Goal: Task Accomplishment & Management: Complete application form

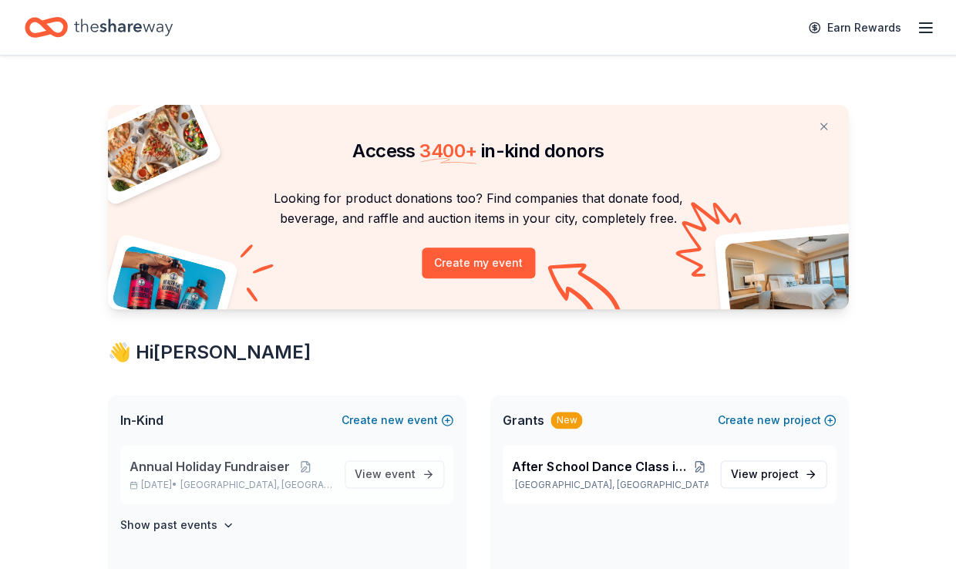
click at [260, 472] on span "Annual Holiday Fundraiser" at bounding box center [209, 466] width 160 height 18
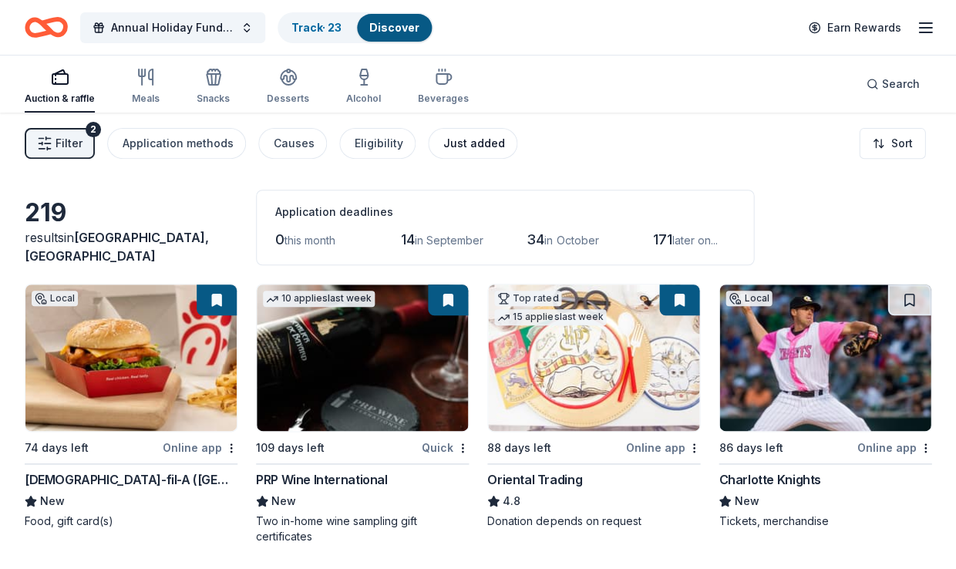
click at [457, 140] on div "Just added" at bounding box center [474, 143] width 62 height 18
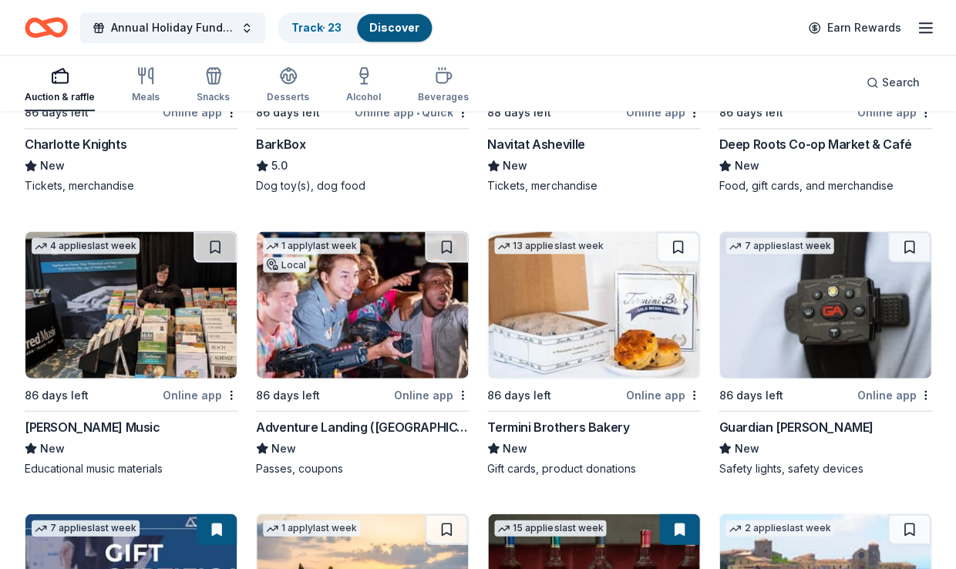
scroll to position [325, 0]
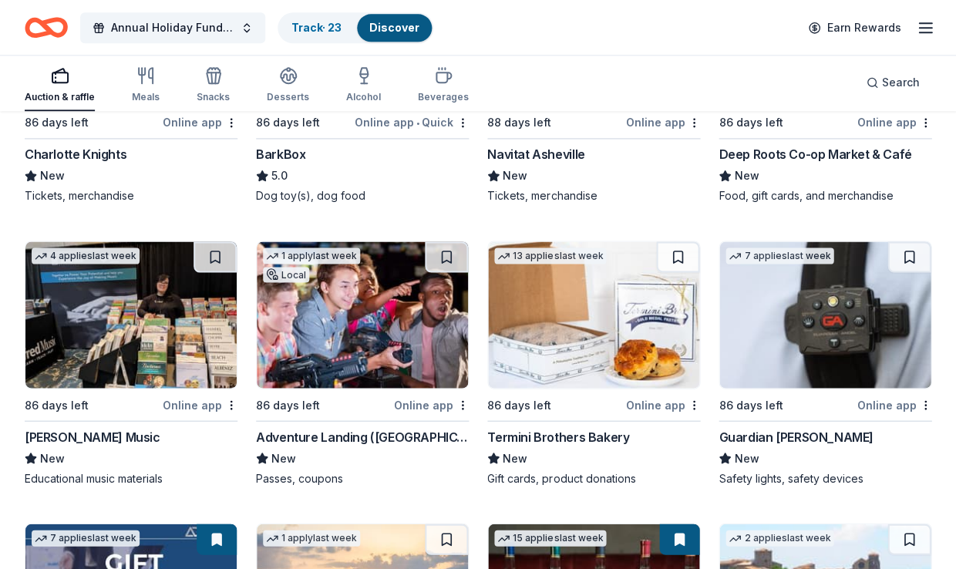
click at [66, 92] on div "Auction & raffle" at bounding box center [60, 97] width 70 height 12
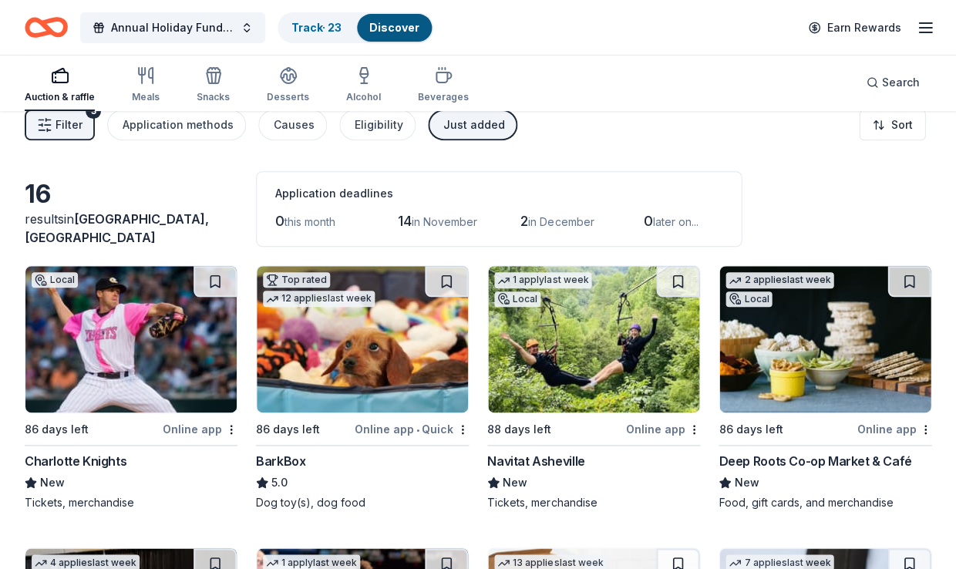
scroll to position [0, 0]
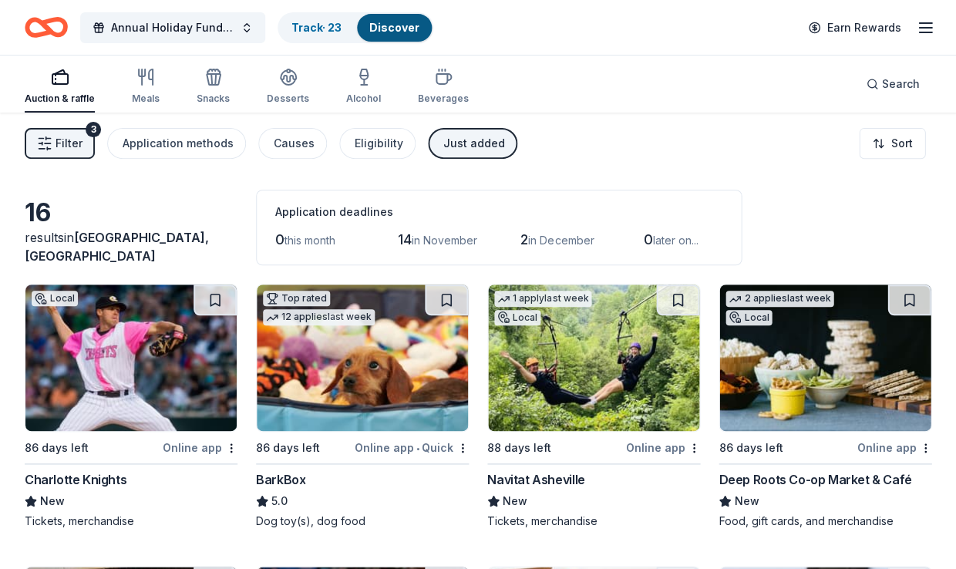
click at [473, 141] on div "Just added" at bounding box center [474, 143] width 62 height 18
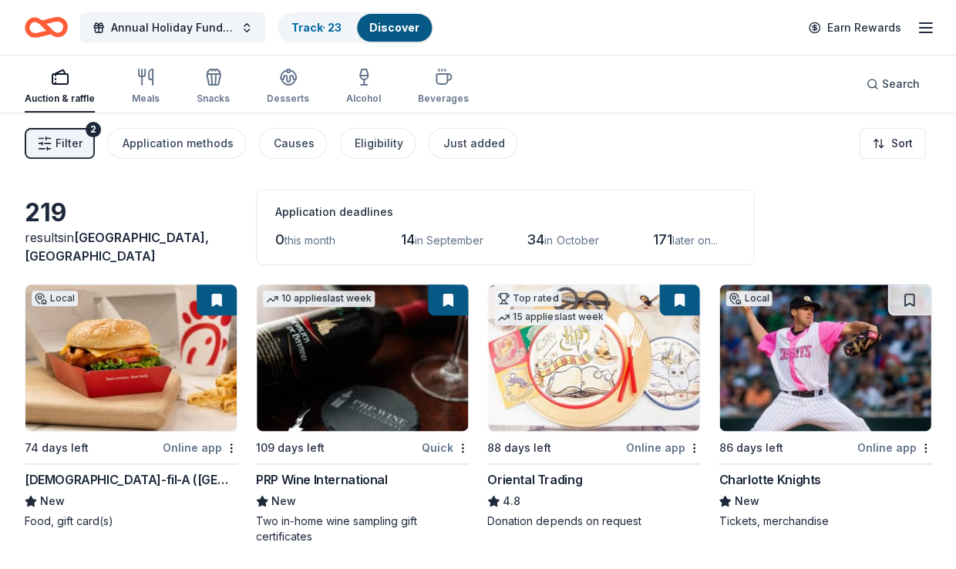
click at [66, 92] on div "Auction & raffle" at bounding box center [60, 98] width 70 height 12
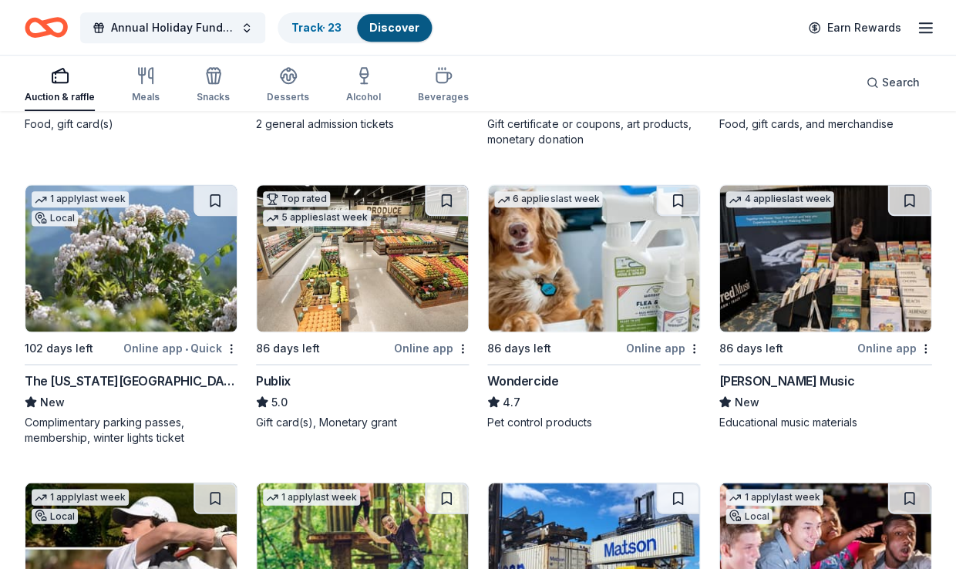
scroll to position [1302, 0]
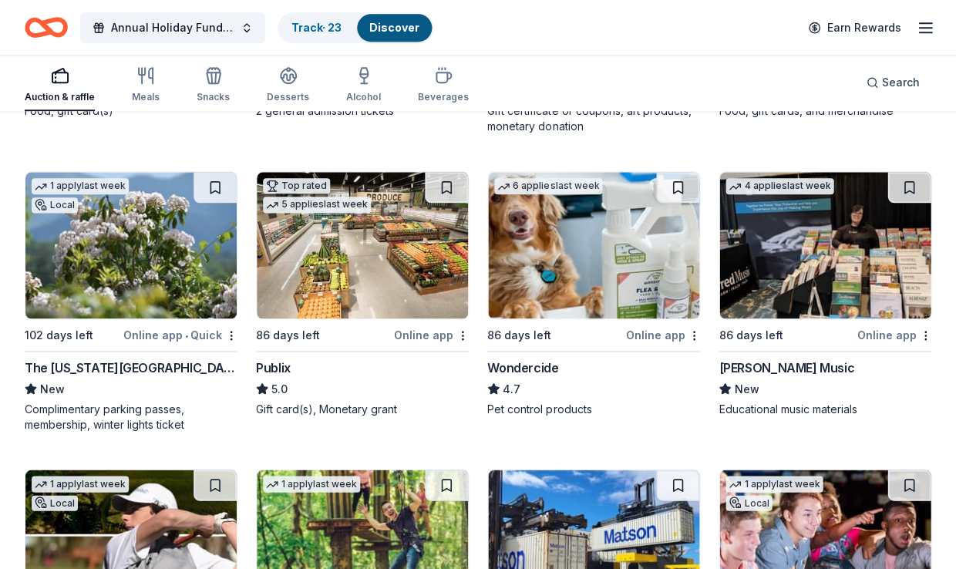
click at [353, 288] on img at bounding box center [362, 245] width 211 height 146
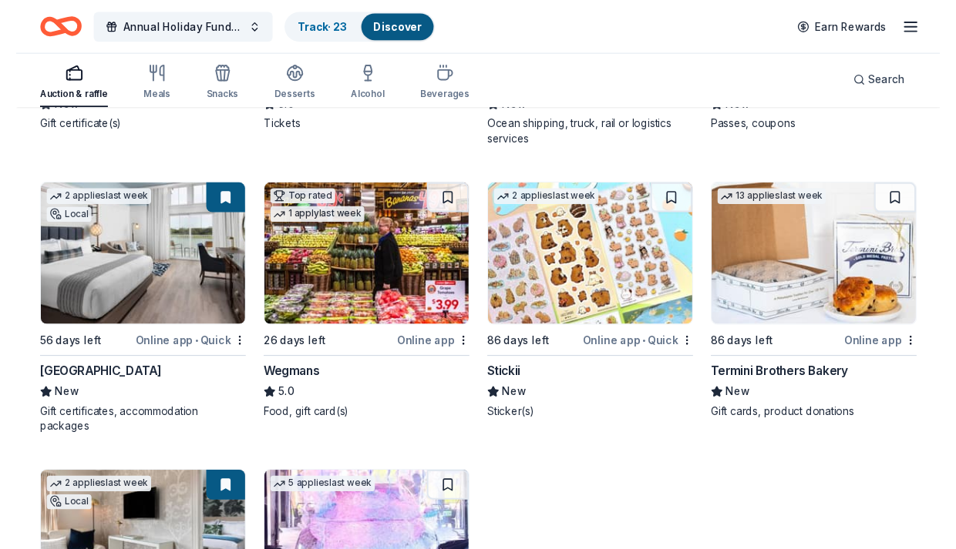
scroll to position [1884, 0]
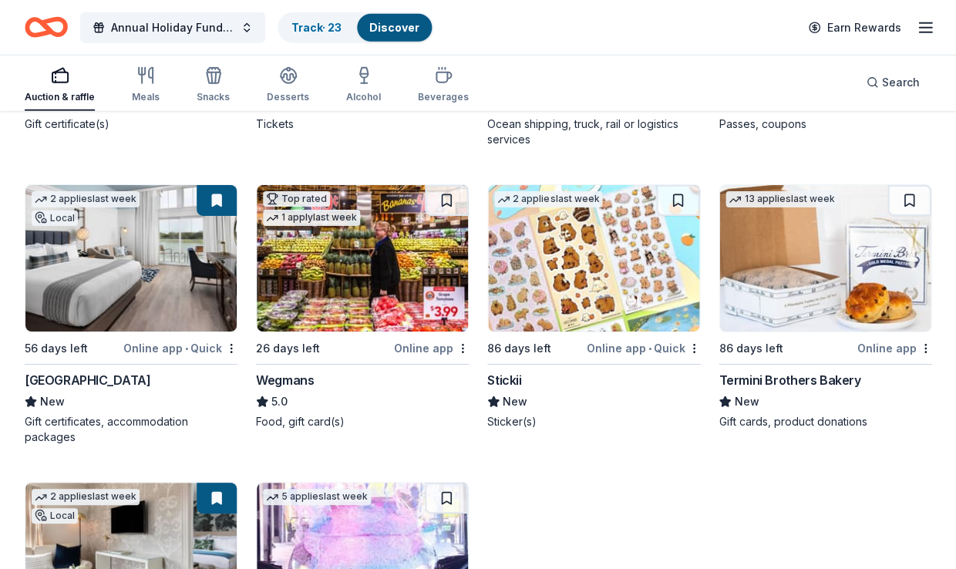
click at [208, 192] on button at bounding box center [217, 200] width 40 height 31
click at [213, 193] on button at bounding box center [217, 200] width 40 height 31
click at [203, 185] on button at bounding box center [217, 200] width 40 height 31
click at [190, 236] on img at bounding box center [130, 258] width 211 height 146
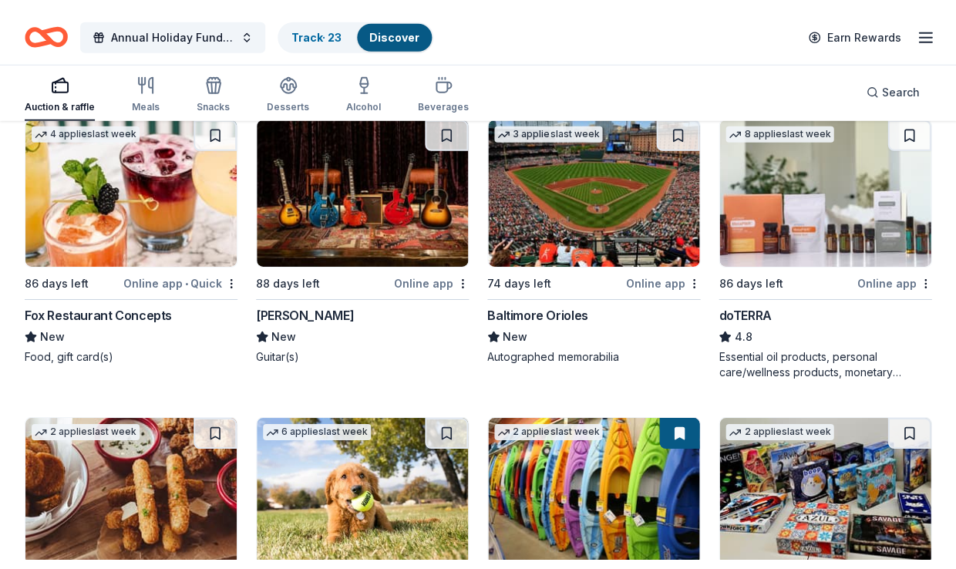
scroll to position [5216, 0]
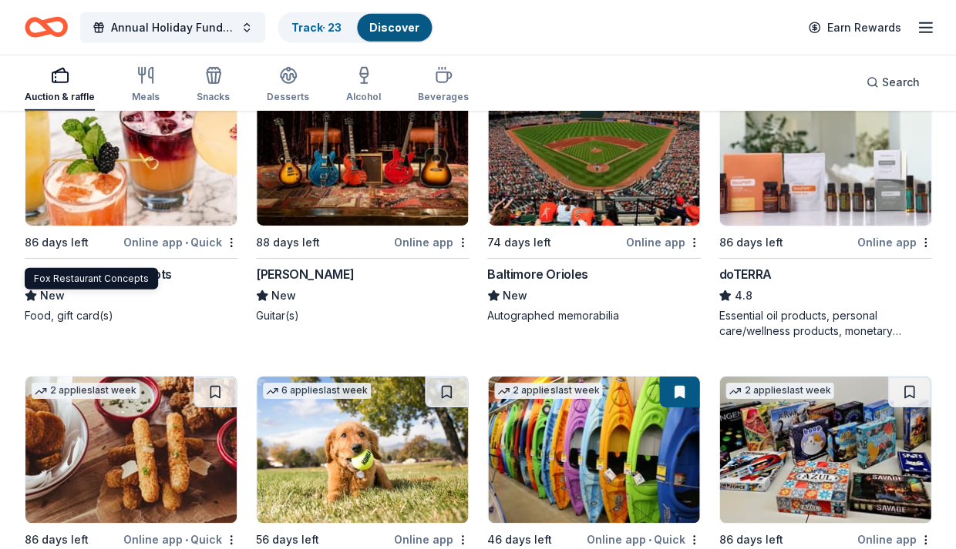
click at [137, 265] on div "Fox Restaurant Concepts" at bounding box center [98, 274] width 147 height 18
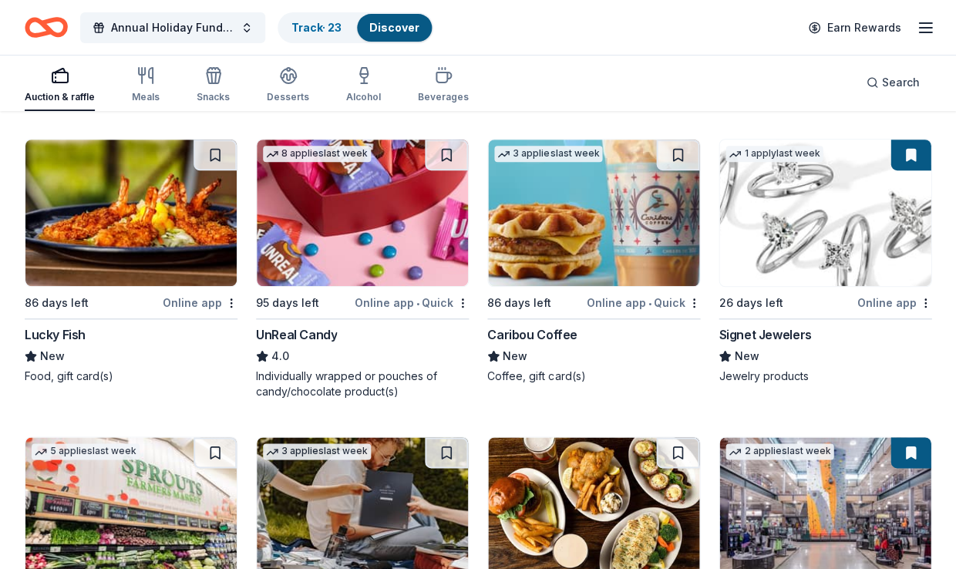
scroll to position [6566, 0]
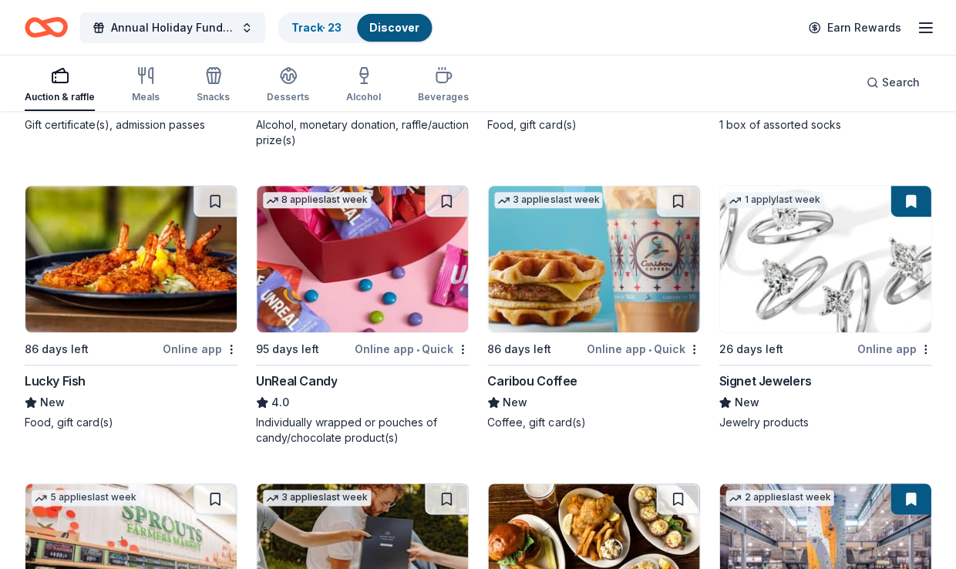
click at [632, 294] on img at bounding box center [593, 259] width 211 height 146
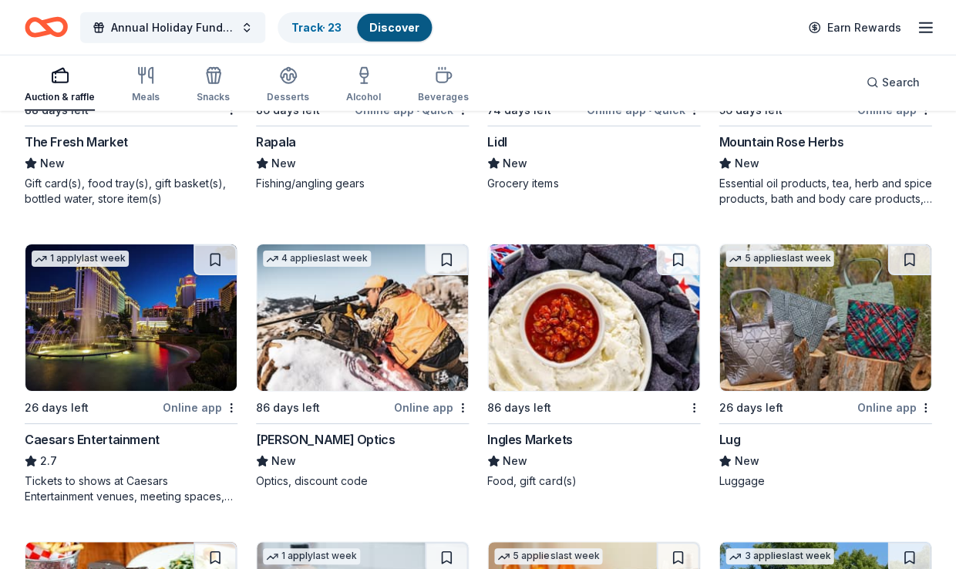
scroll to position [7394, 0]
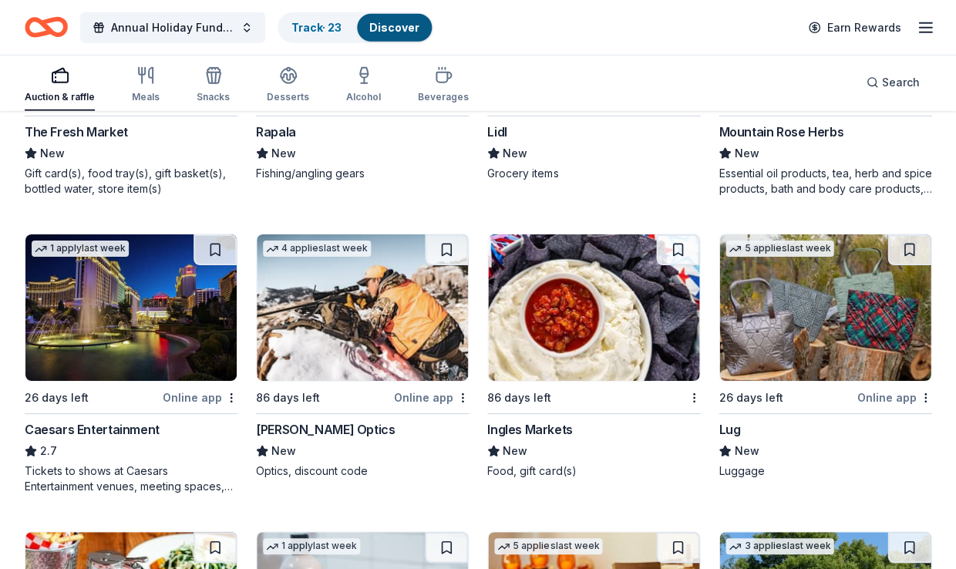
click at [118, 334] on img at bounding box center [130, 307] width 211 height 146
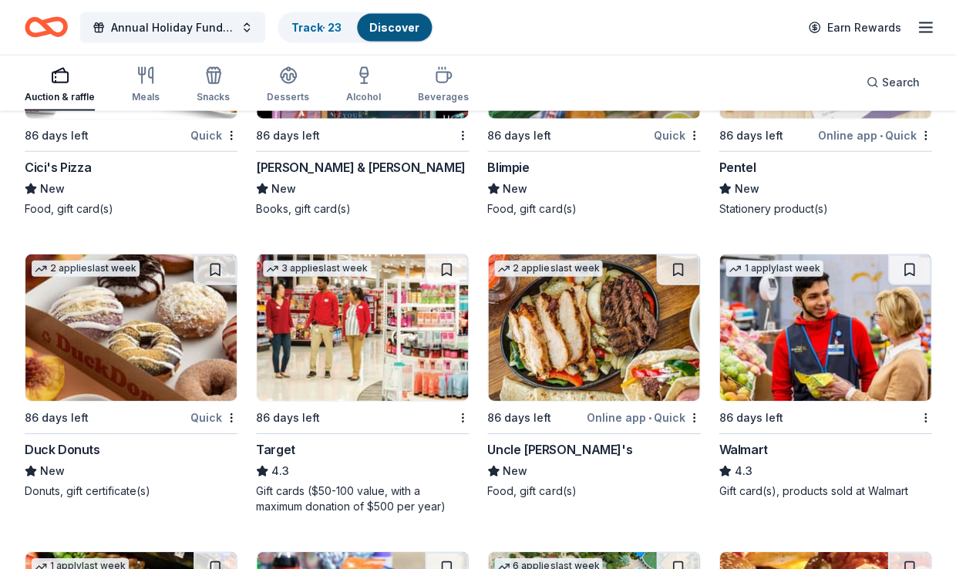
scroll to position [9396, 0]
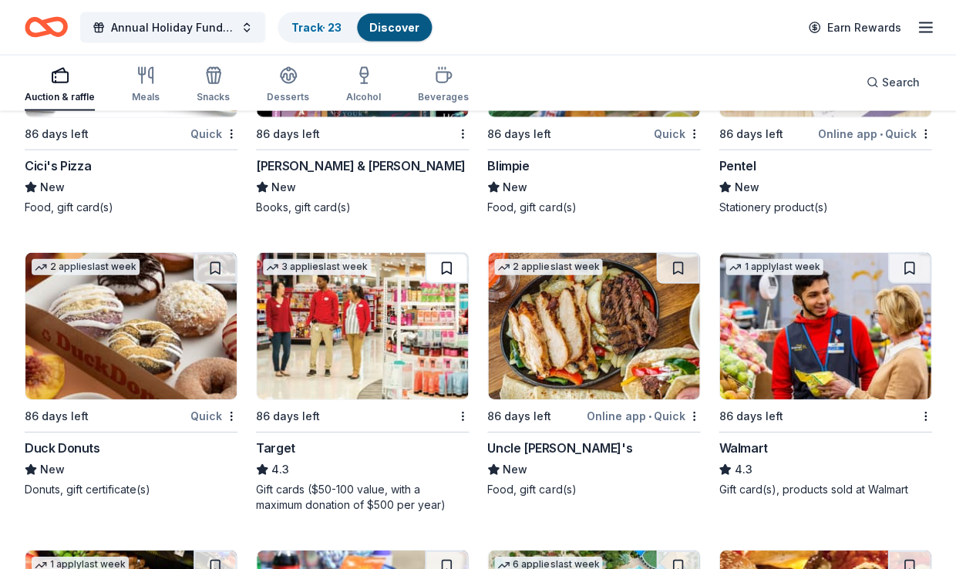
click at [447, 253] on button at bounding box center [446, 268] width 43 height 31
click at [447, 253] on button at bounding box center [448, 268] width 40 height 31
click at [344, 348] on img at bounding box center [362, 326] width 211 height 146
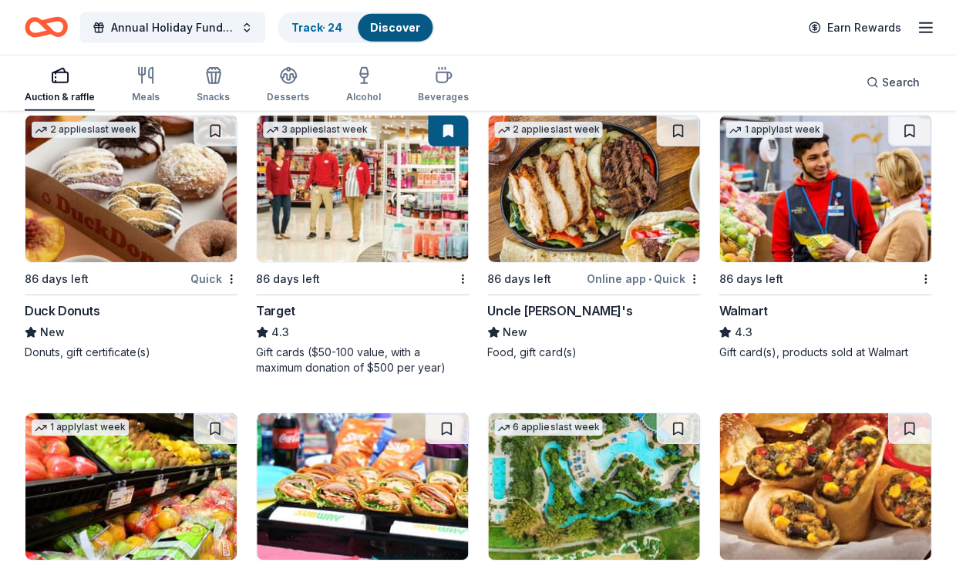
scroll to position [9509, 0]
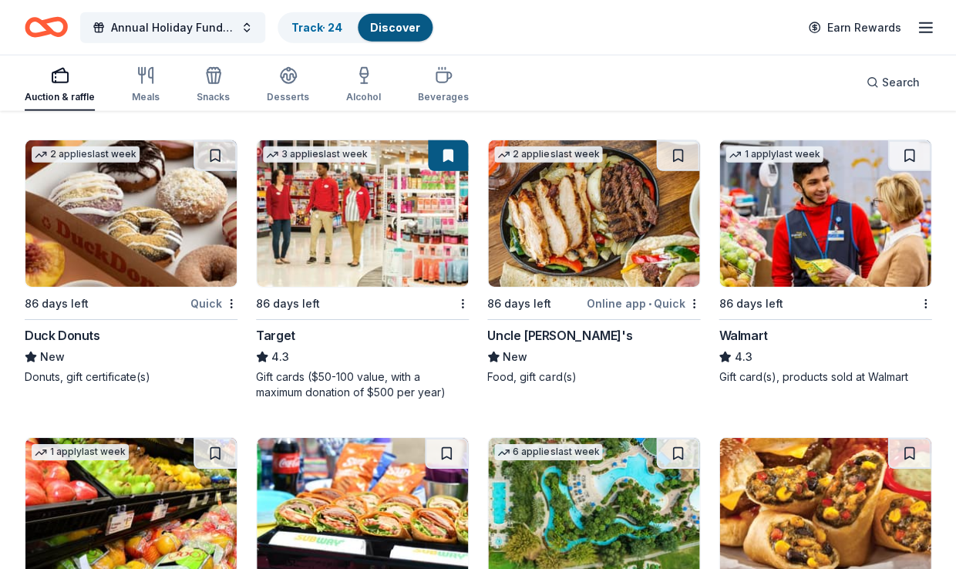
click at [796, 219] on img at bounding box center [824, 213] width 211 height 146
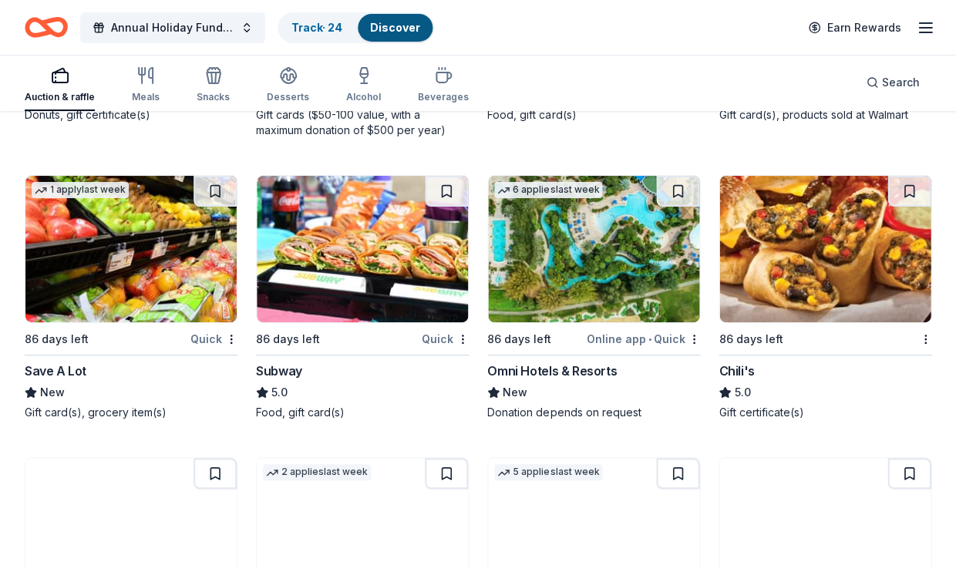
scroll to position [9733, 0]
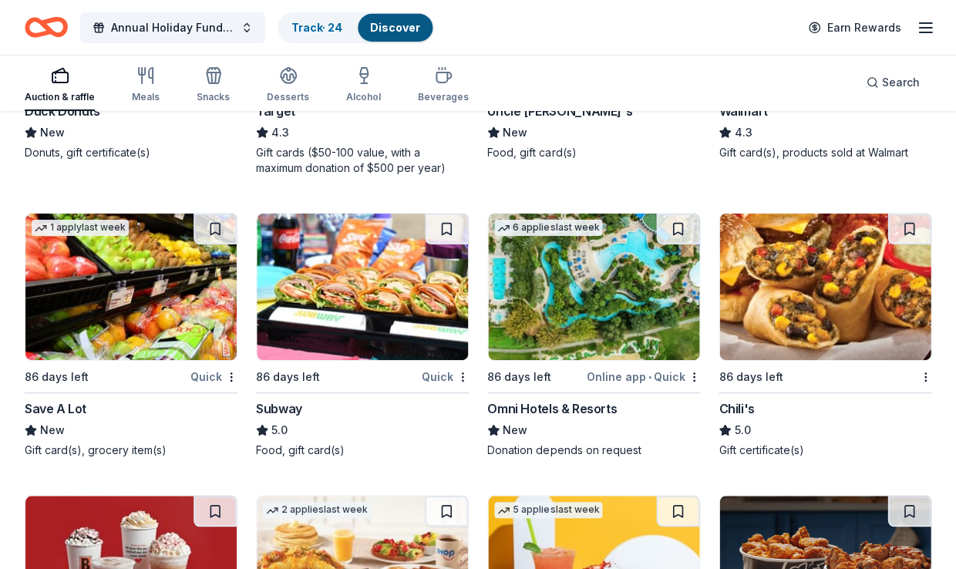
click at [574, 290] on img at bounding box center [593, 286] width 211 height 146
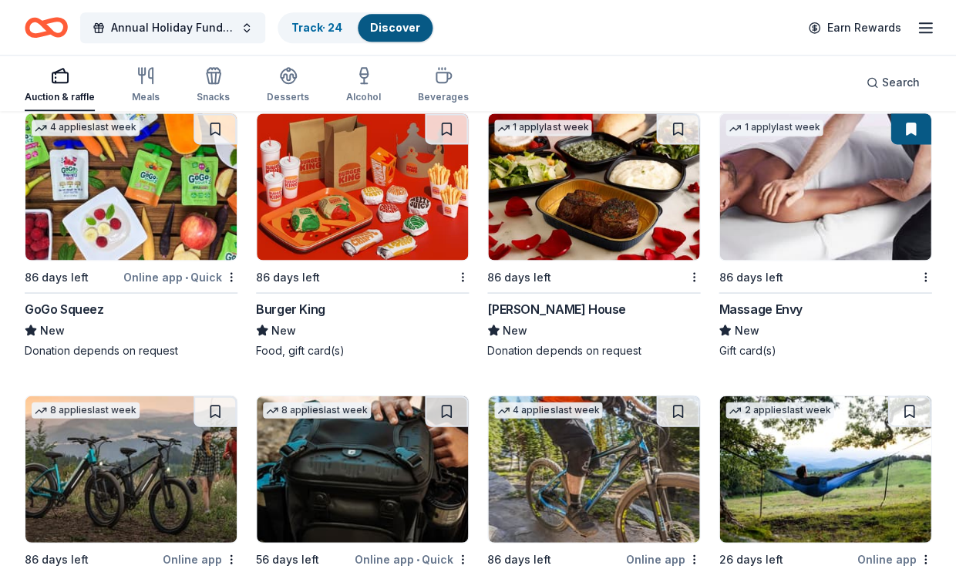
scroll to position [11304, 0]
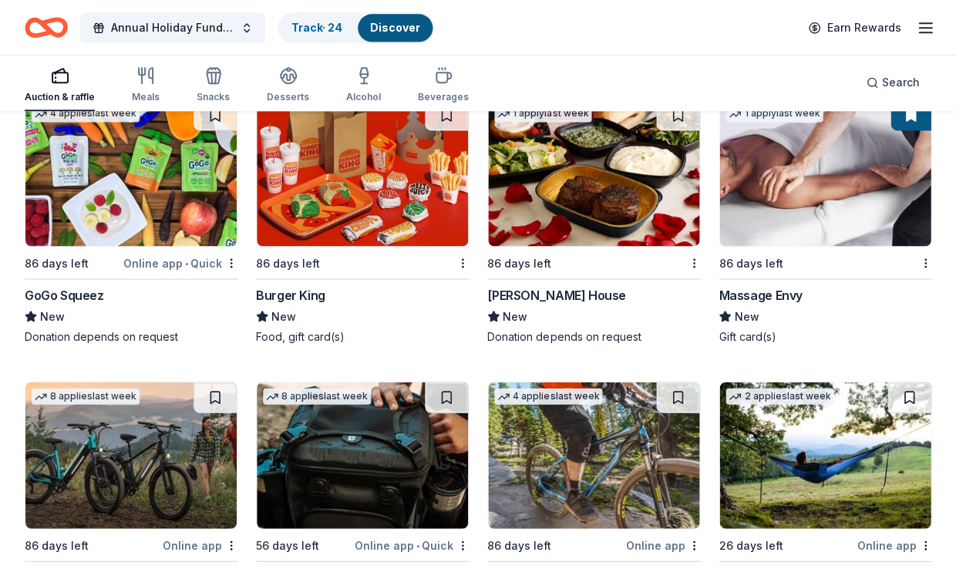
click at [583, 185] on img at bounding box center [593, 172] width 211 height 146
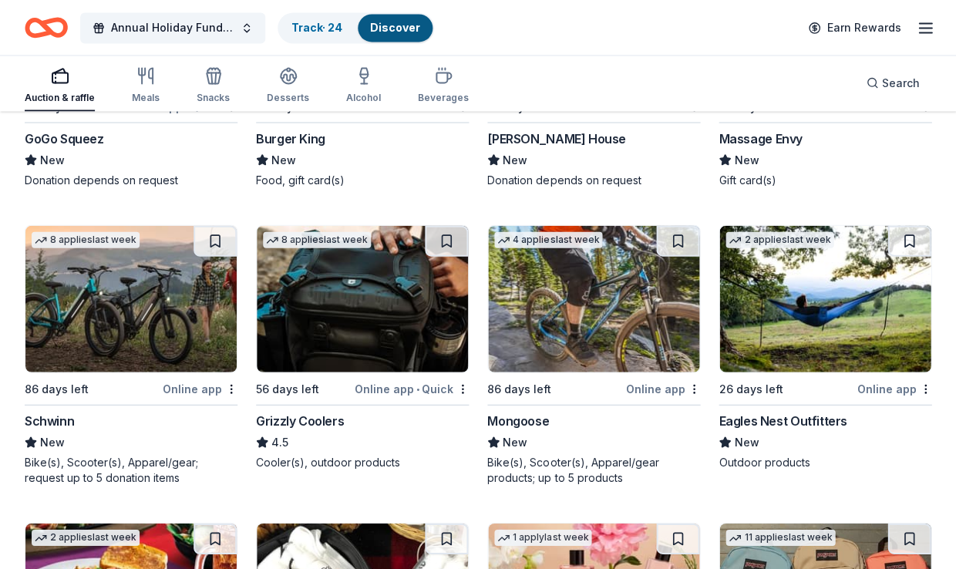
click at [168, 303] on img at bounding box center [130, 298] width 211 height 146
click at [677, 225] on button at bounding box center [677, 240] width 43 height 31
click at [677, 225] on button at bounding box center [679, 240] width 40 height 31
click at [533, 411] on div "Mongoose" at bounding box center [518, 420] width 62 height 18
click at [673, 225] on button at bounding box center [679, 240] width 40 height 31
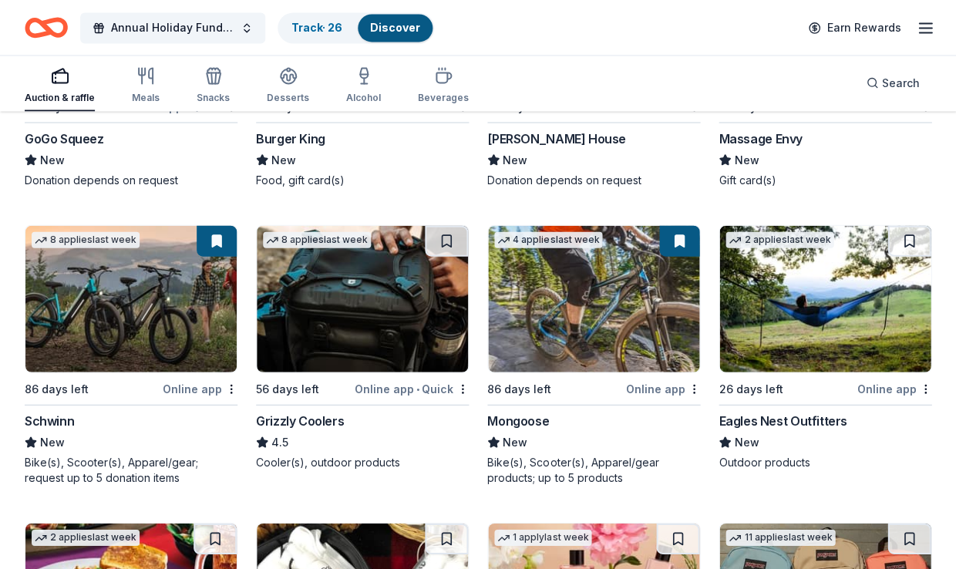
click at [673, 225] on button at bounding box center [679, 240] width 40 height 31
click at [663, 378] on div "Online app" at bounding box center [662, 387] width 75 height 19
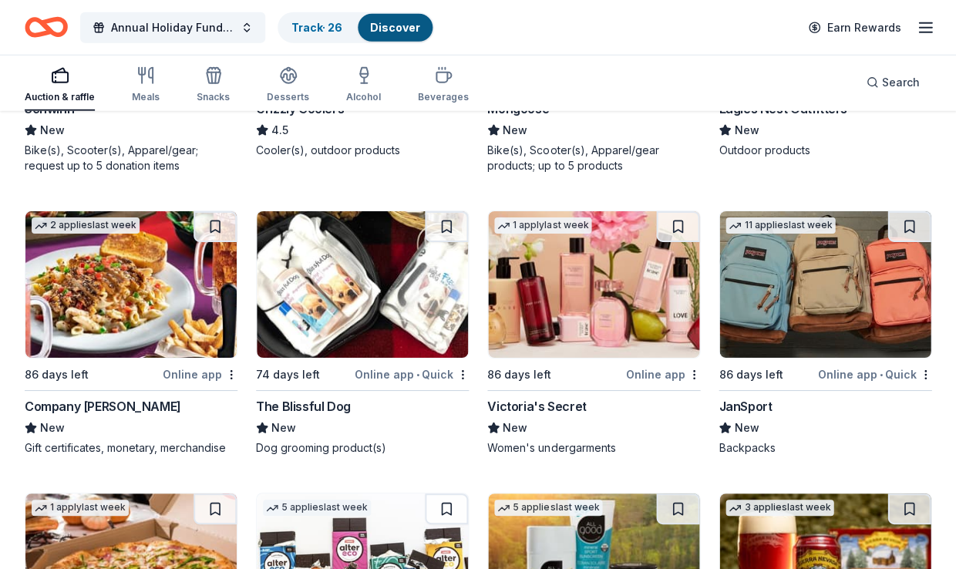
scroll to position [11787, 0]
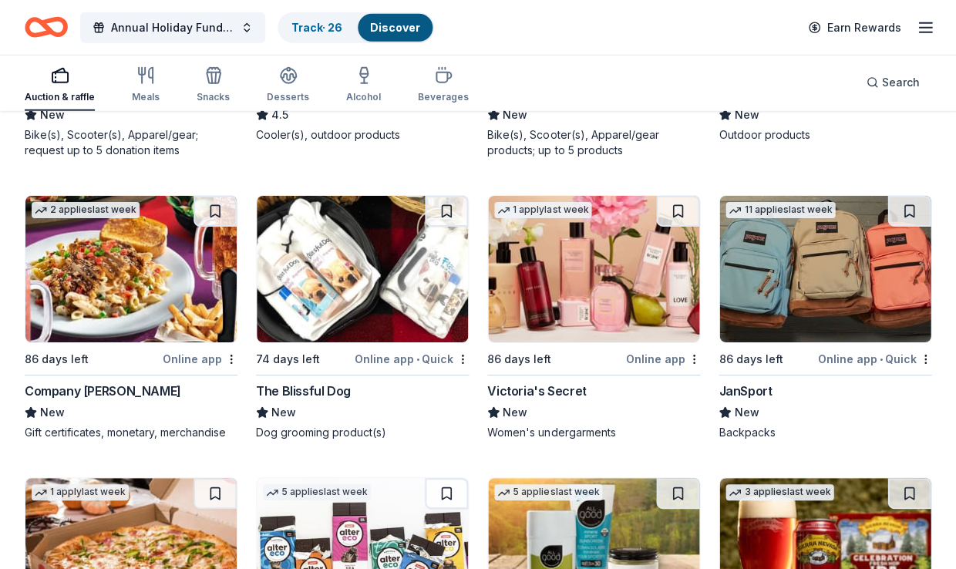
click at [624, 249] on img at bounding box center [593, 269] width 211 height 146
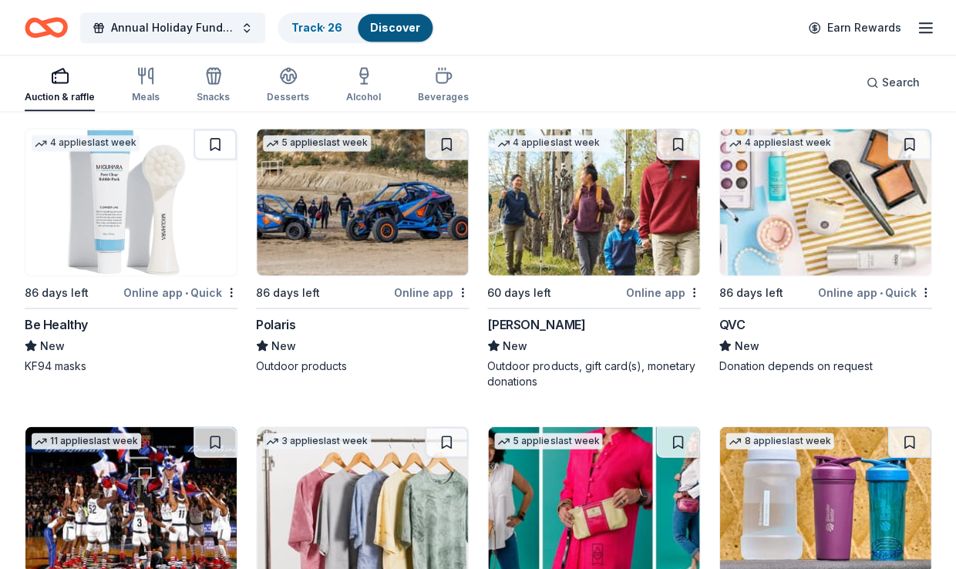
scroll to position [12465, 0]
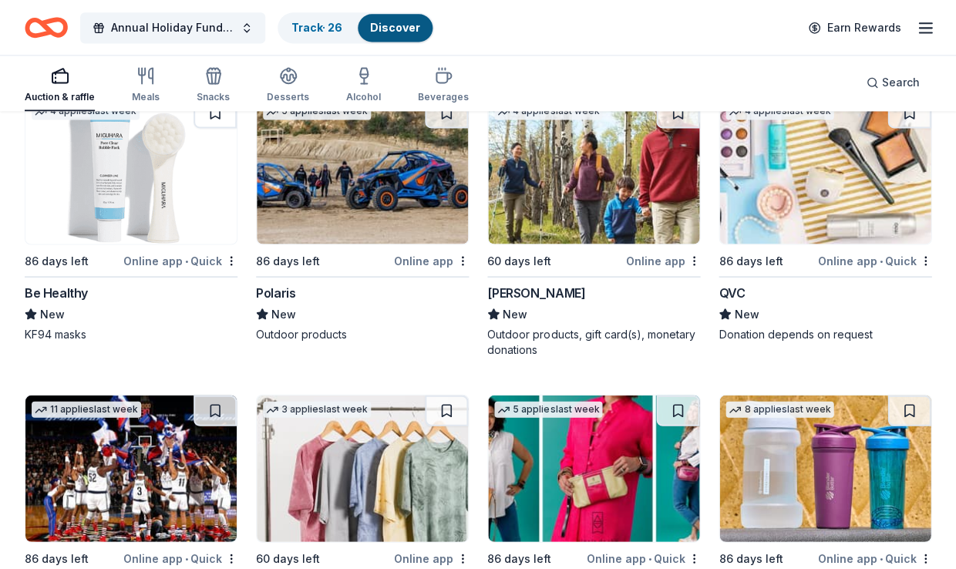
click at [785, 190] on img at bounding box center [824, 170] width 211 height 146
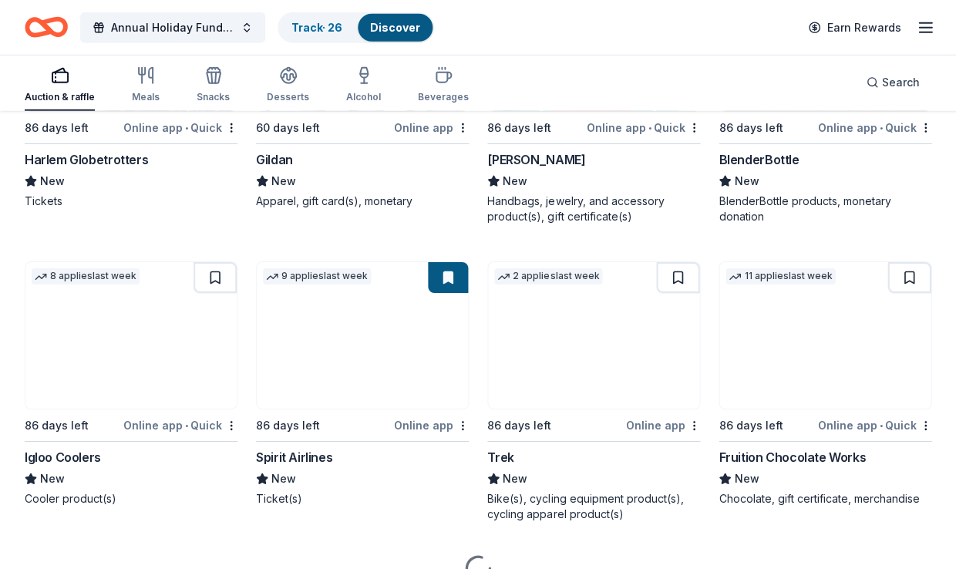
scroll to position [12910, 0]
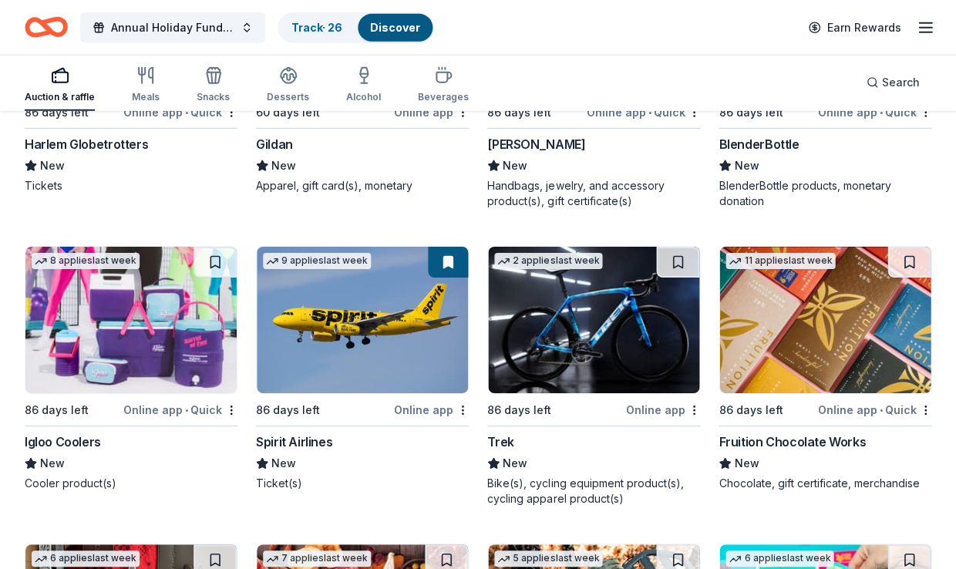
click at [579, 311] on img at bounding box center [593, 320] width 211 height 146
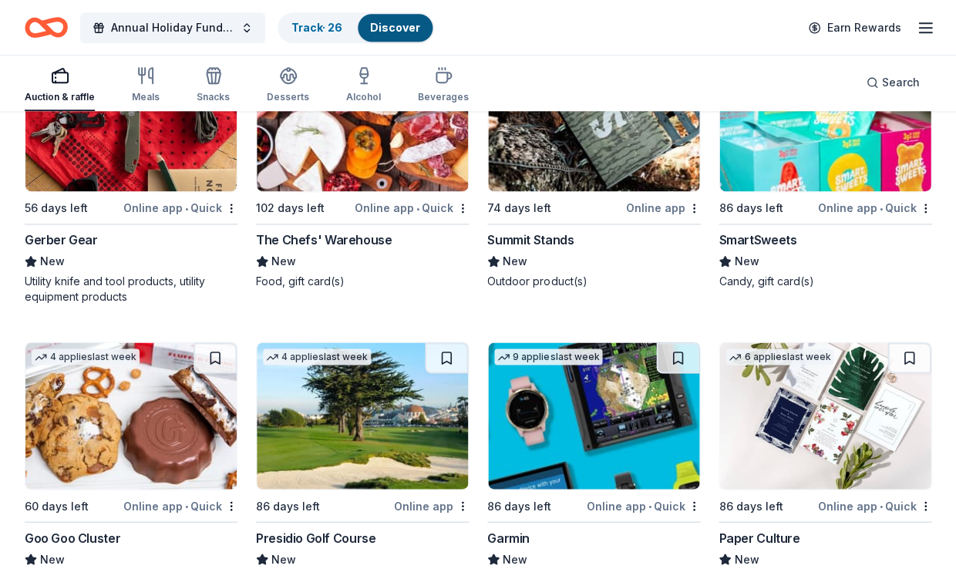
scroll to position [13394, 0]
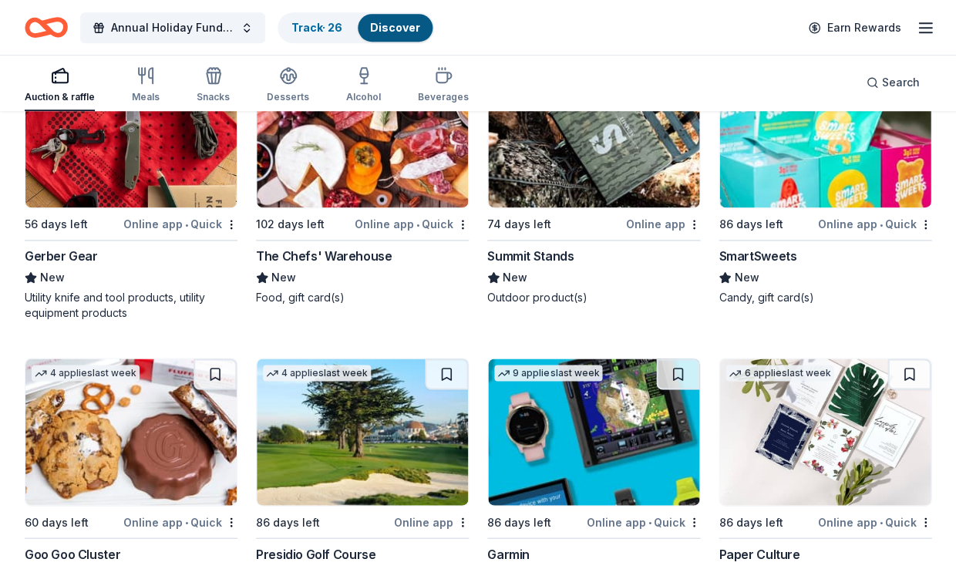
click at [381, 445] on img at bounding box center [362, 431] width 211 height 146
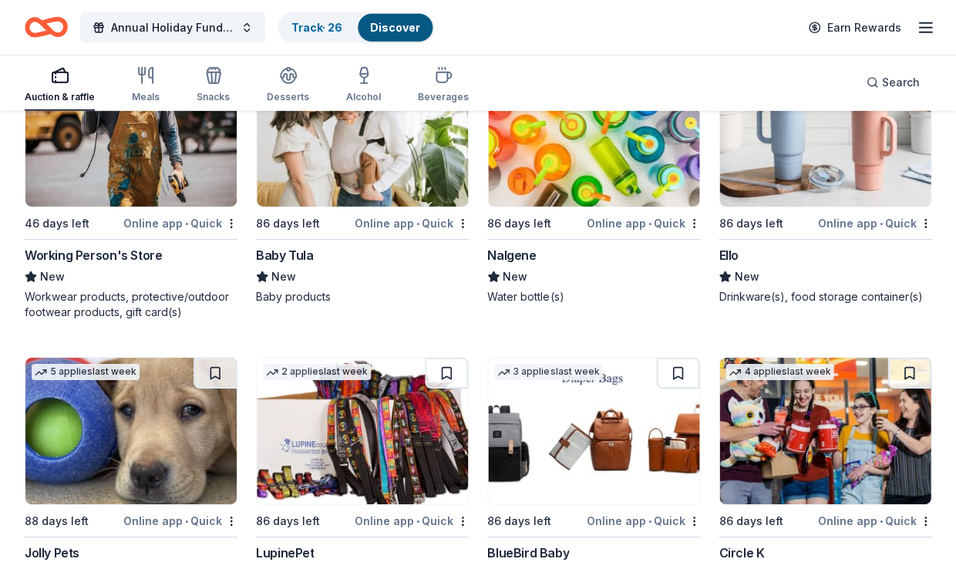
scroll to position [13971, 0]
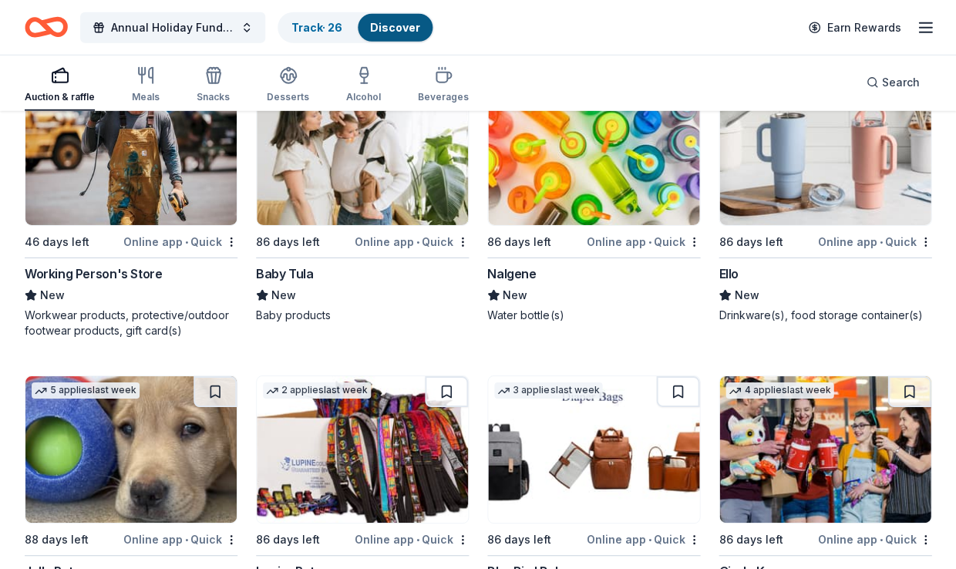
click at [160, 529] on div "Online app • Quick" at bounding box center [180, 538] width 114 height 19
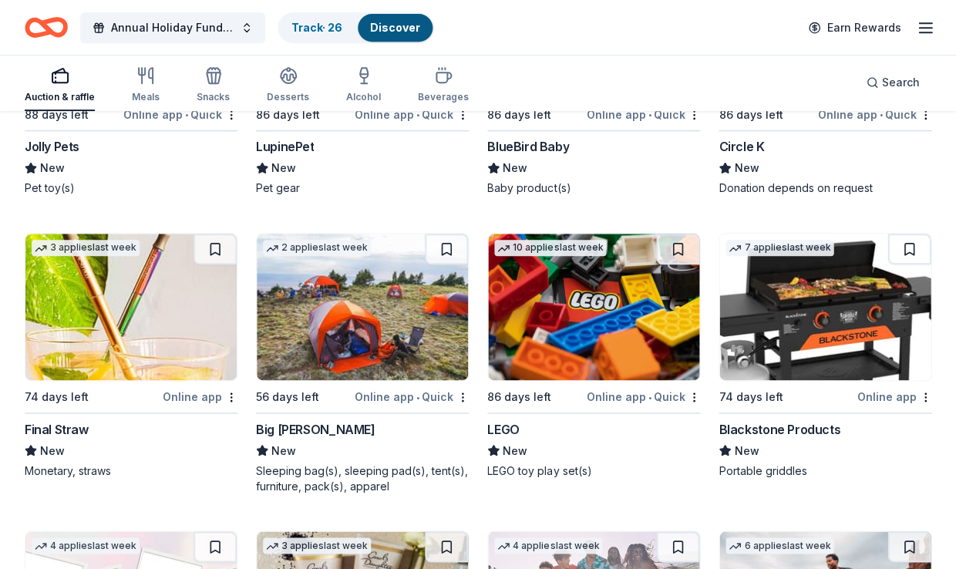
scroll to position [14414, 0]
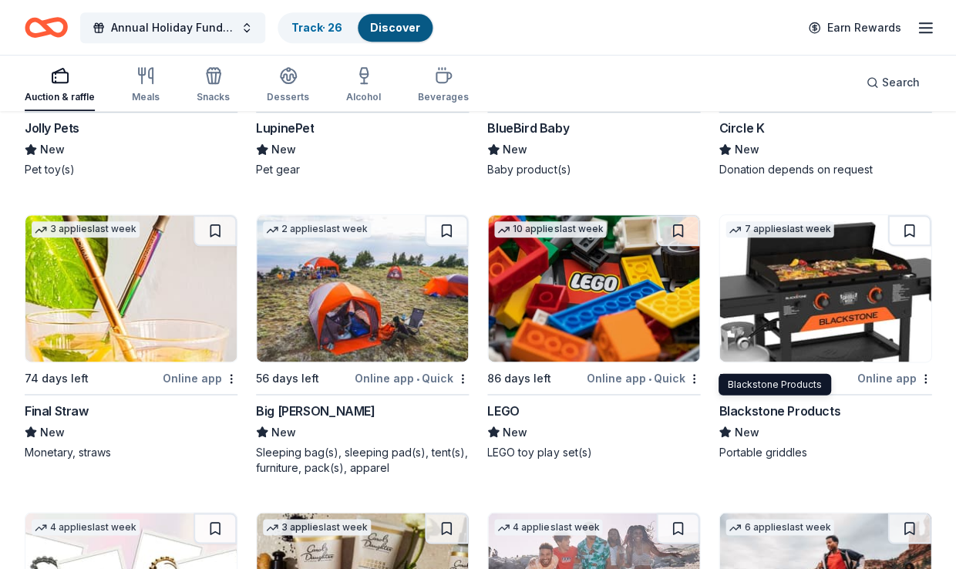
click at [764, 401] on div "Blackstone Products" at bounding box center [778, 410] width 121 height 18
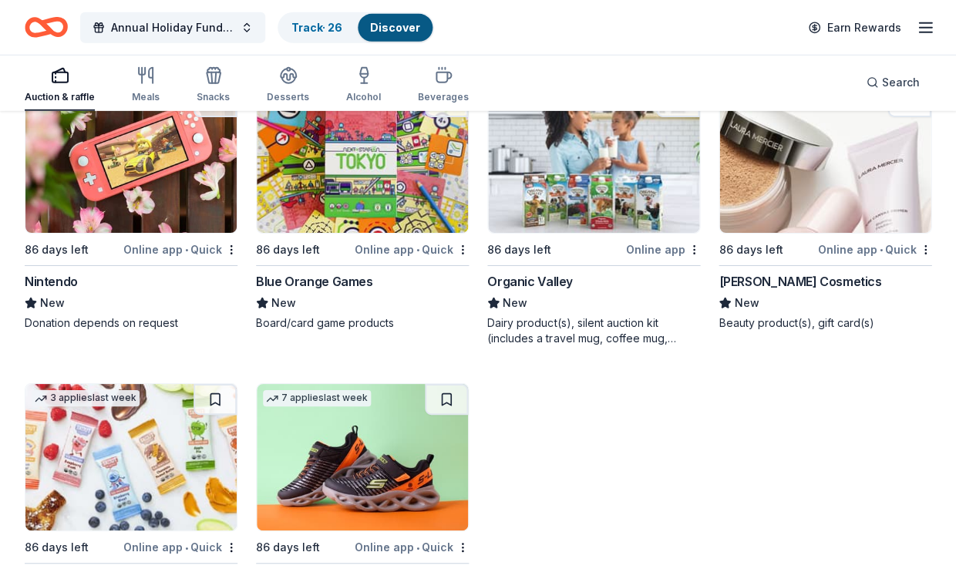
scroll to position [15197, 0]
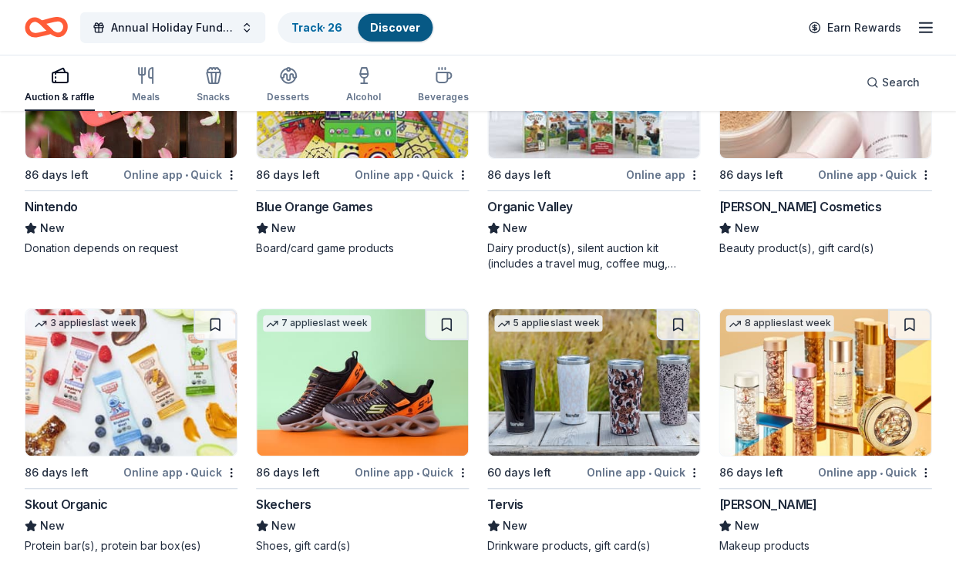
click at [414, 346] on img at bounding box center [362, 382] width 211 height 146
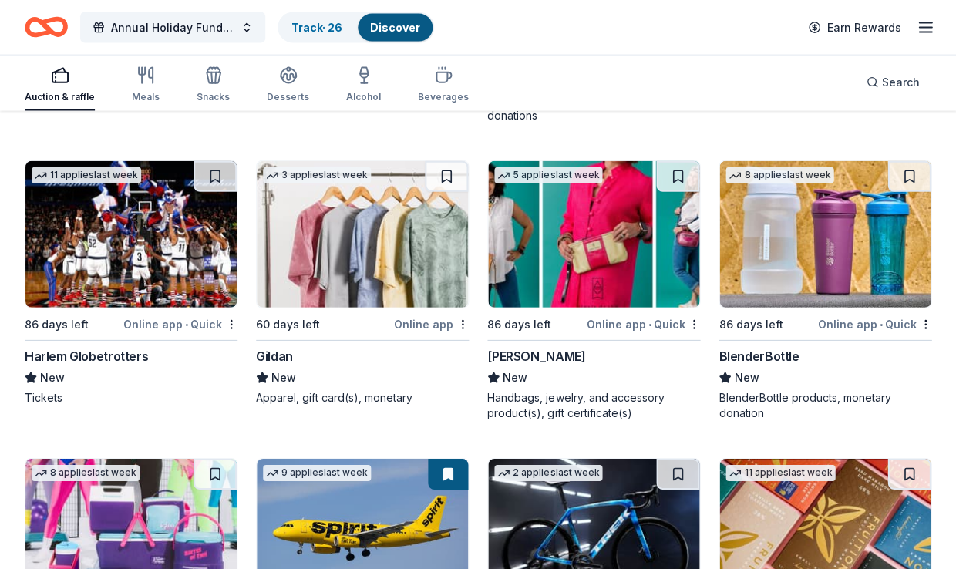
scroll to position [12852, 0]
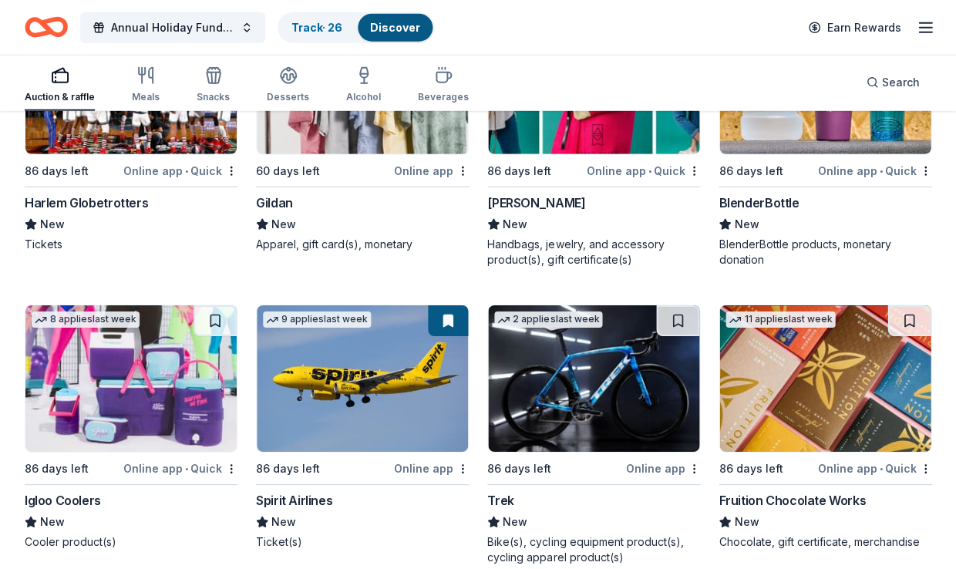
click at [170, 391] on img at bounding box center [130, 378] width 211 height 146
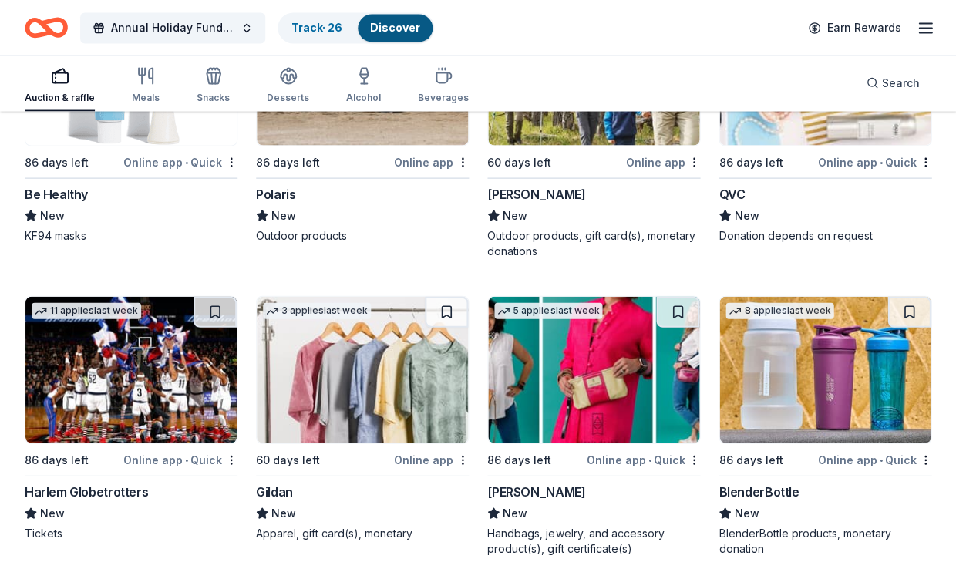
scroll to position [12544, 0]
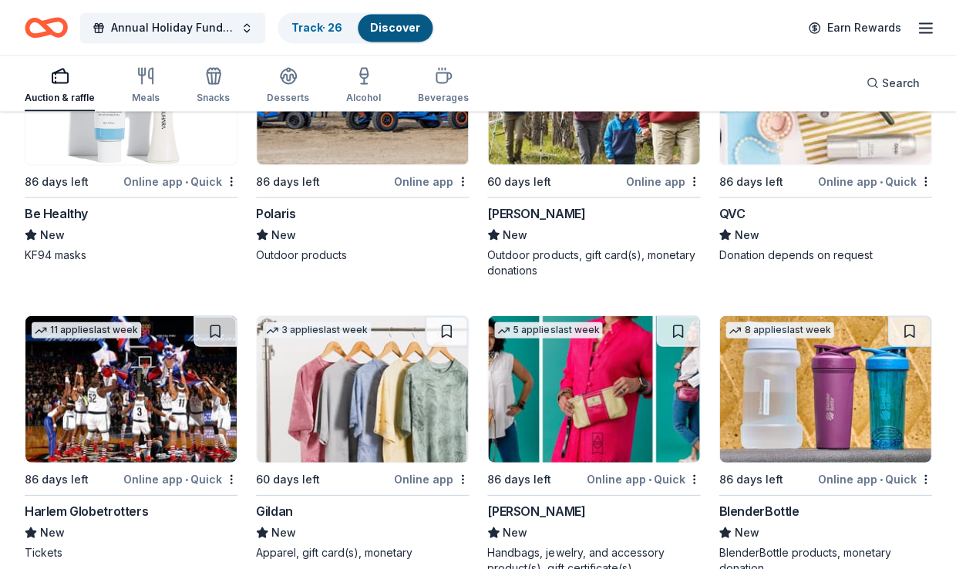
click at [87, 395] on img at bounding box center [130, 388] width 211 height 146
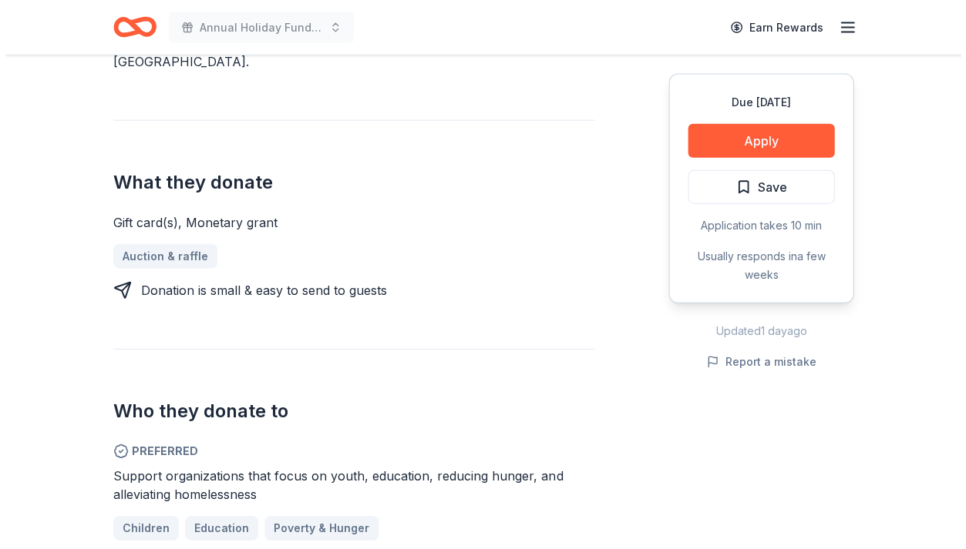
scroll to position [583, 0]
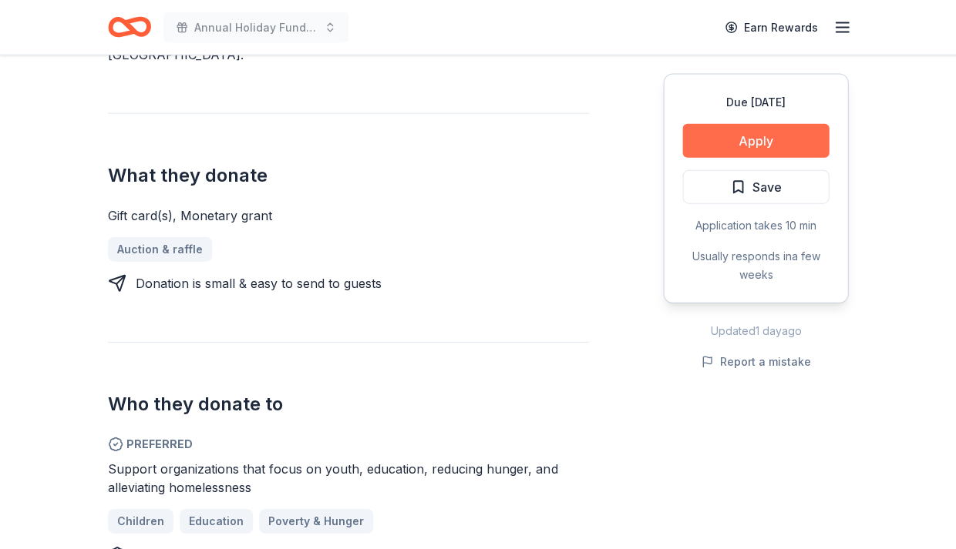
click at [785, 137] on button "Apply" at bounding box center [755, 141] width 146 height 34
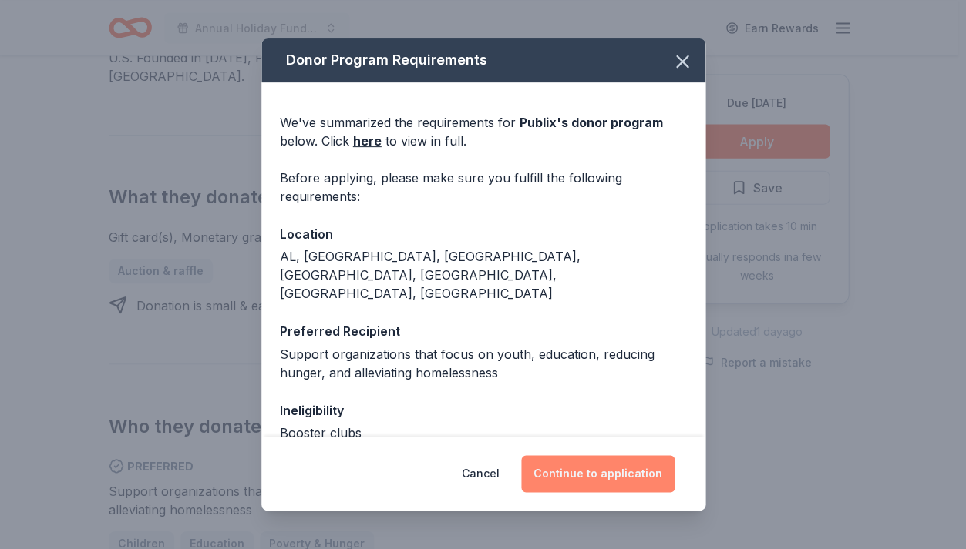
click at [644, 474] on button "Continue to application" at bounding box center [597, 473] width 153 height 37
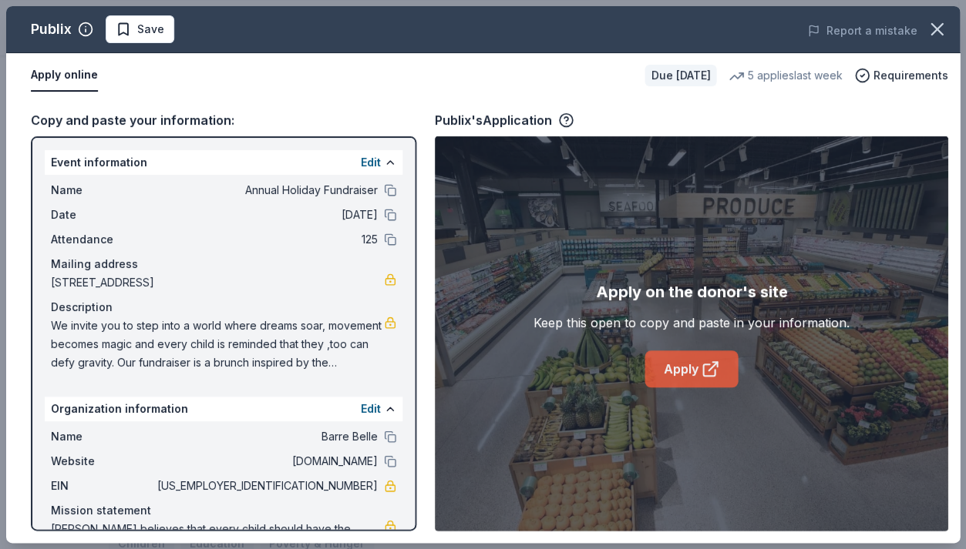
click at [662, 378] on link "Apply" at bounding box center [690, 369] width 93 height 37
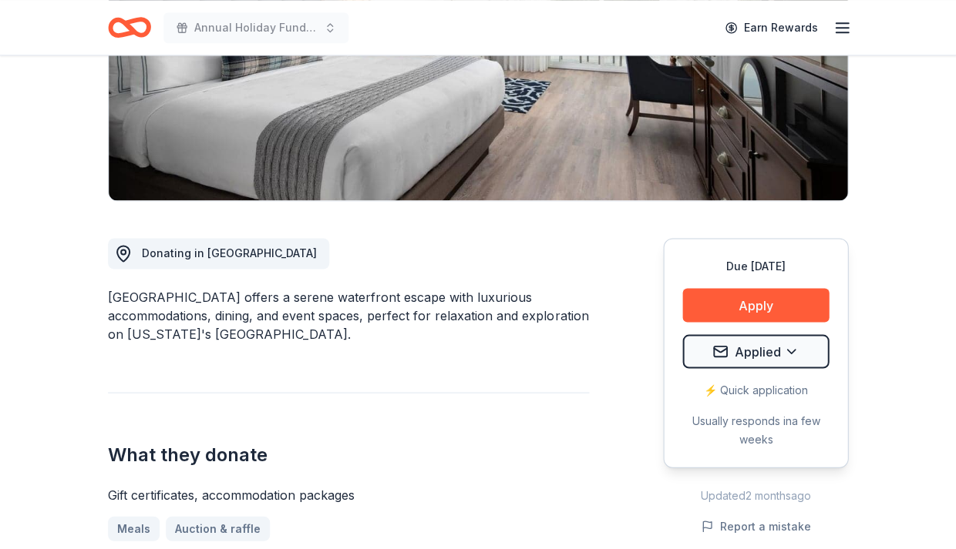
scroll to position [272, 0]
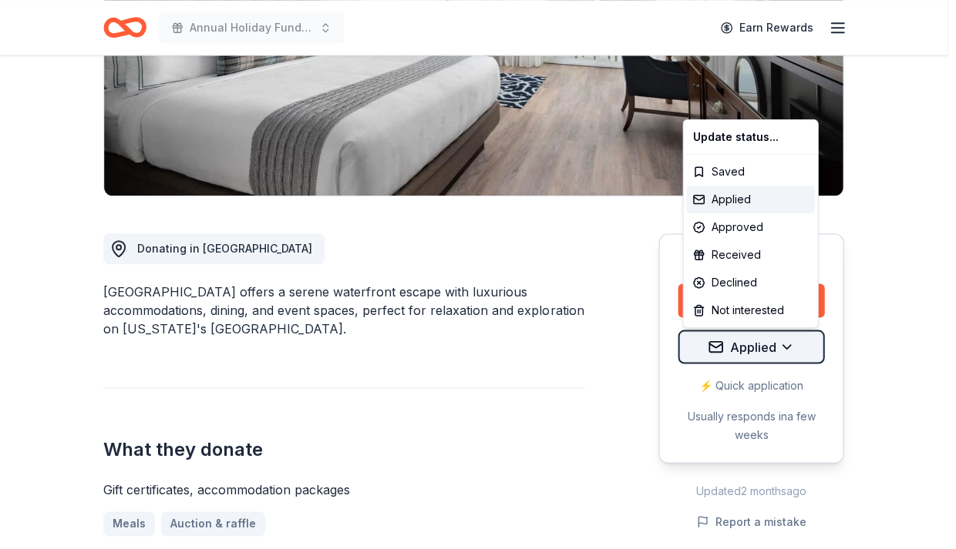
click at [792, 277] on html "Annual Holiday Fundraiser Earn Rewards Due in 56 days Share Beaufort Hotel New …" at bounding box center [478, 2] width 956 height 549
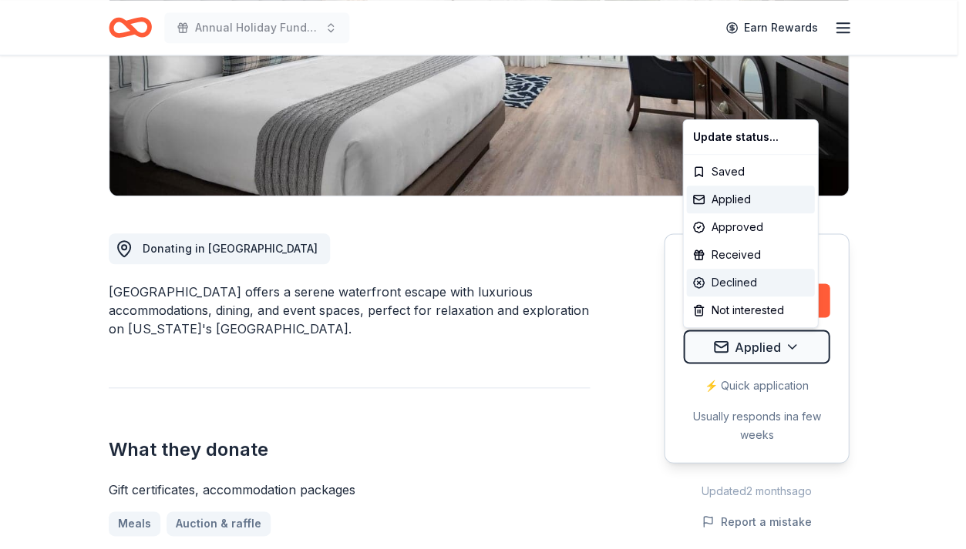
click at [748, 277] on div "Declined" at bounding box center [750, 283] width 128 height 28
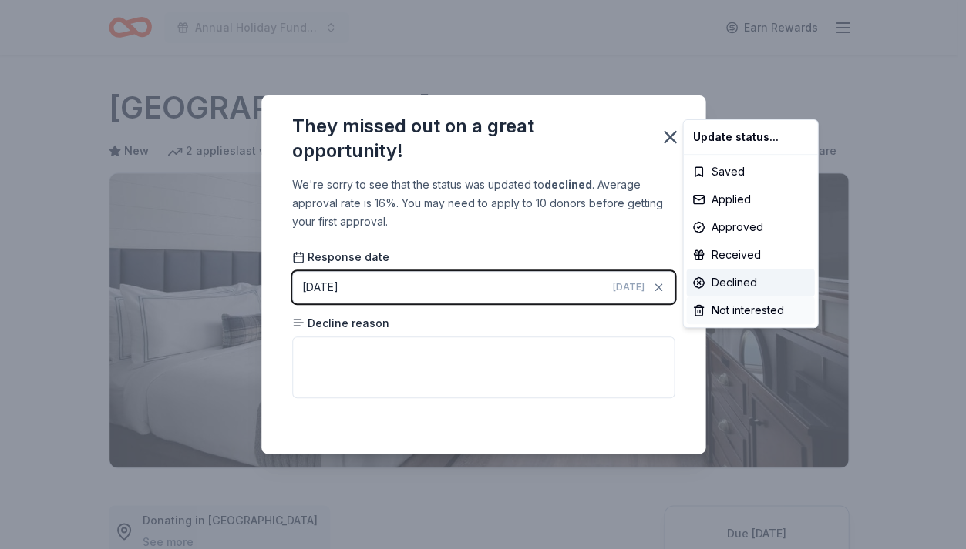
click at [529, 362] on html "Annual Holiday Fundraiser Earn Rewards Due in 56 days Share Beaufort Hotel New …" at bounding box center [483, 274] width 966 height 549
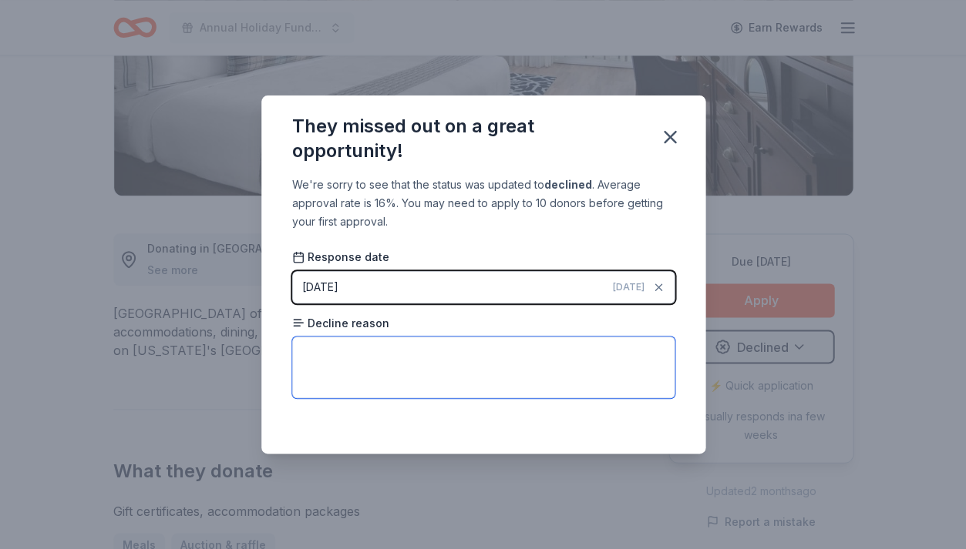
click at [486, 365] on textarea at bounding box center [483, 368] width 382 height 62
type textarea "none provided"
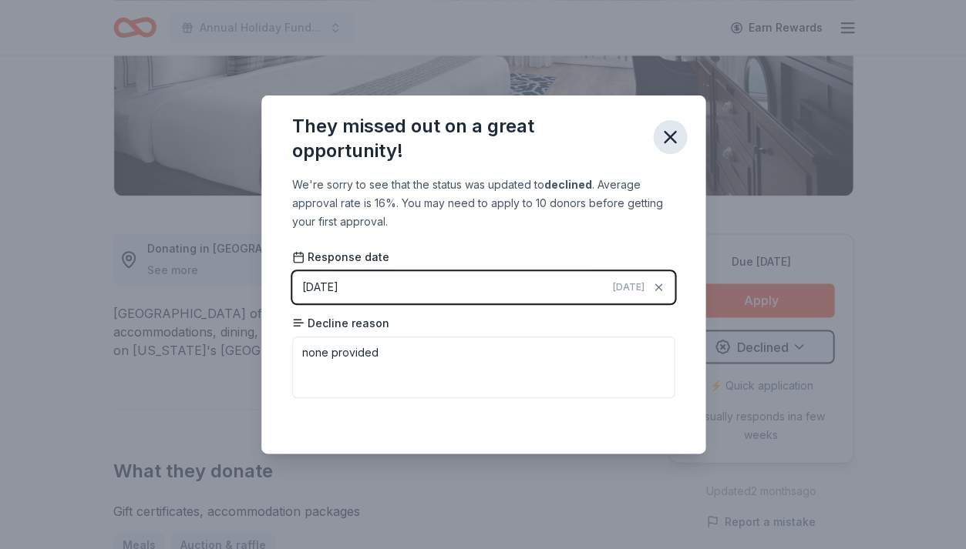
click at [667, 136] on icon "button" at bounding box center [669, 137] width 11 height 11
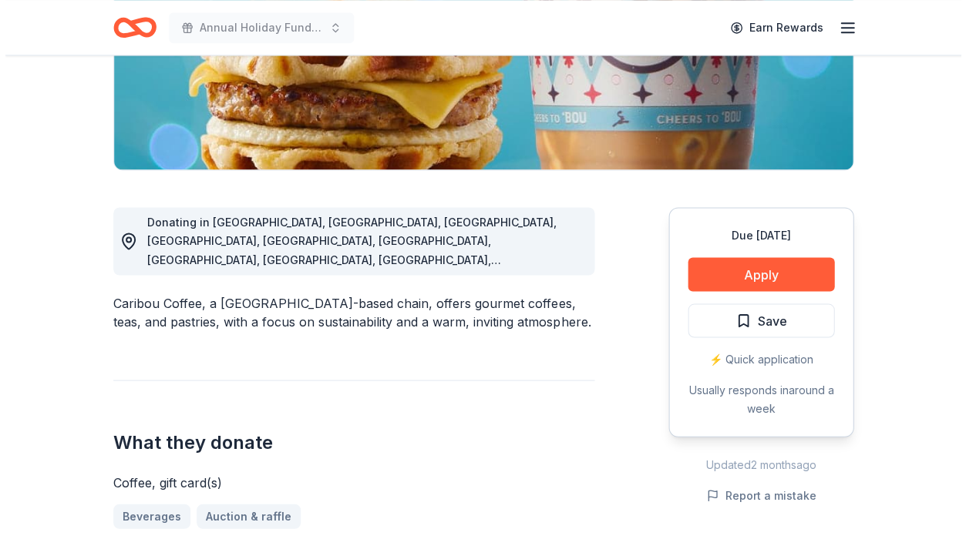
scroll to position [314, 0]
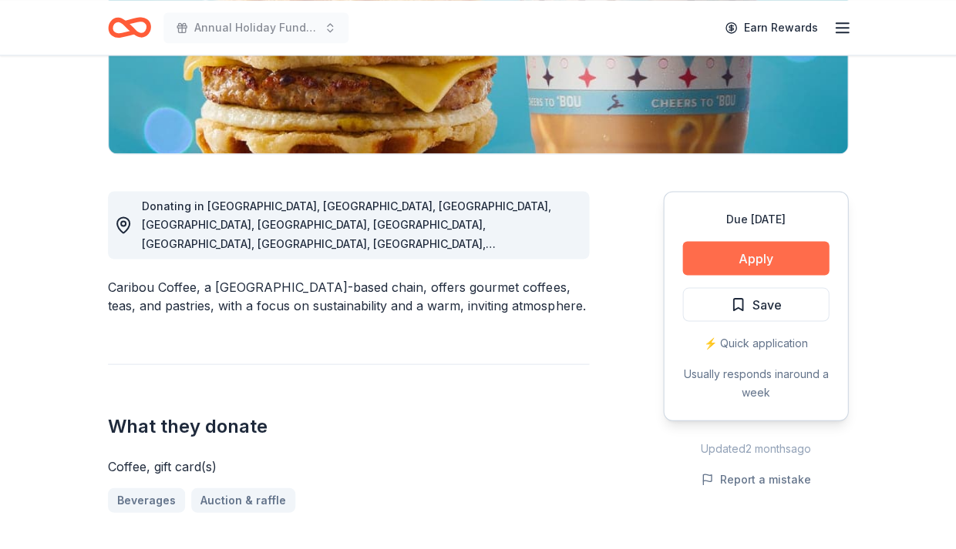
click at [786, 259] on button "Apply" at bounding box center [755, 258] width 146 height 34
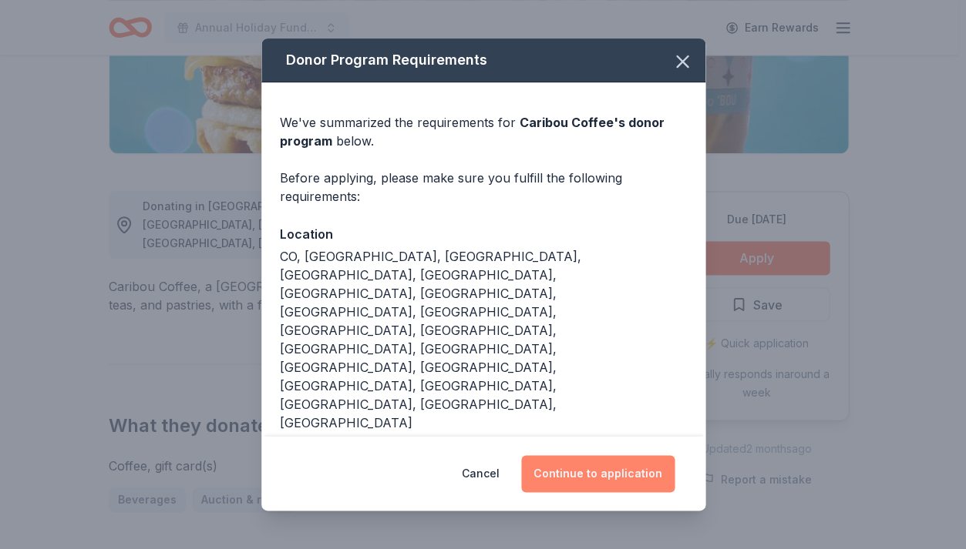
click at [621, 476] on button "Continue to application" at bounding box center [597, 473] width 153 height 37
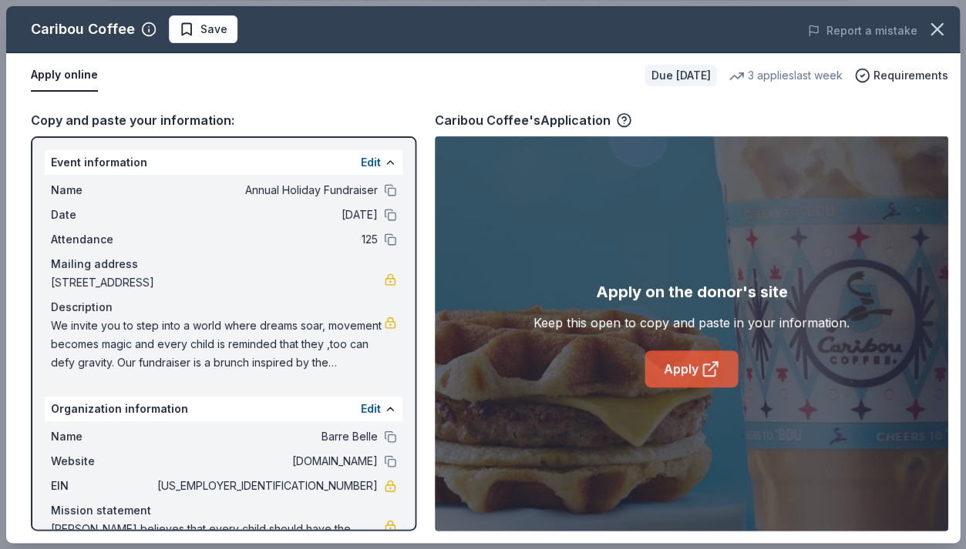
click at [674, 377] on link "Apply" at bounding box center [690, 369] width 93 height 37
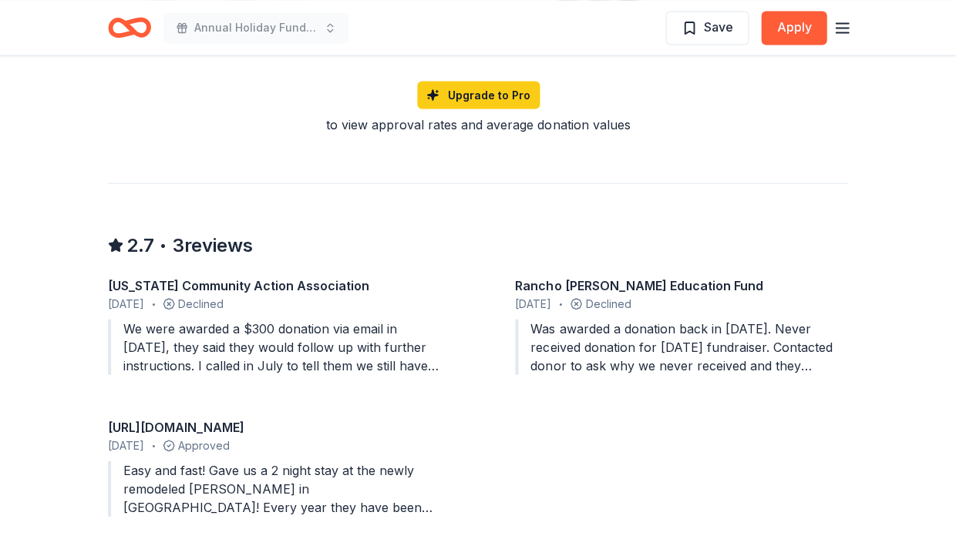
scroll to position [1601, 0]
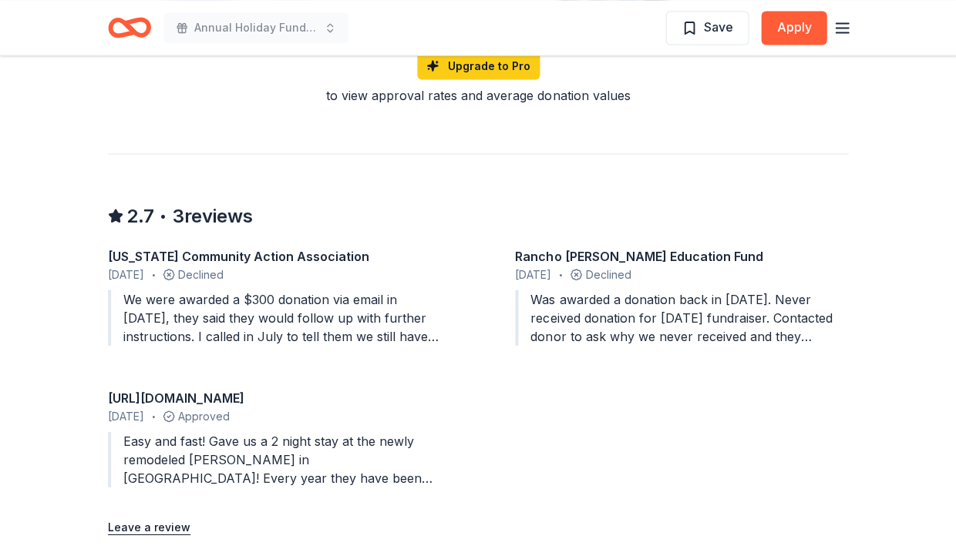
click at [835, 290] on div "Was awarded a donation back in November 2023. Never received donation for March…" at bounding box center [681, 317] width 333 height 55
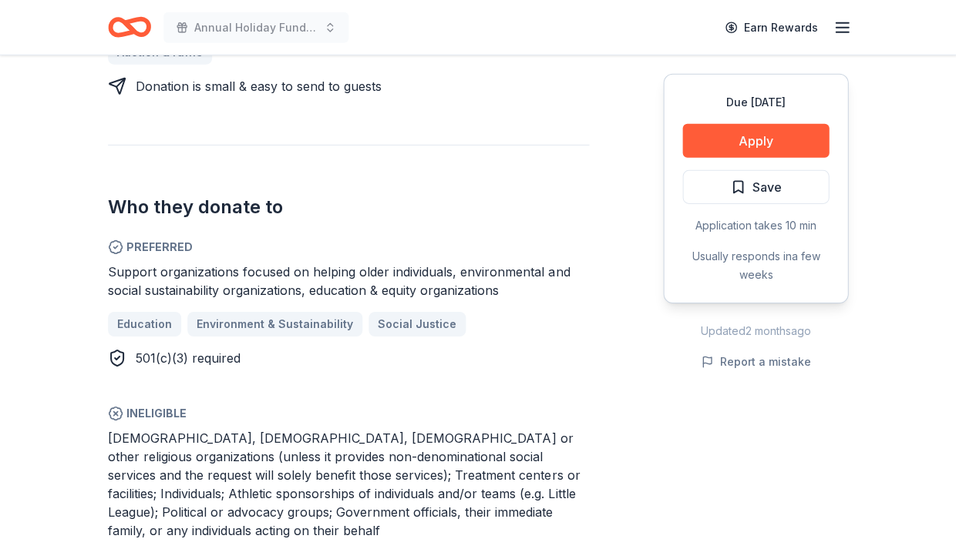
scroll to position [774, 0]
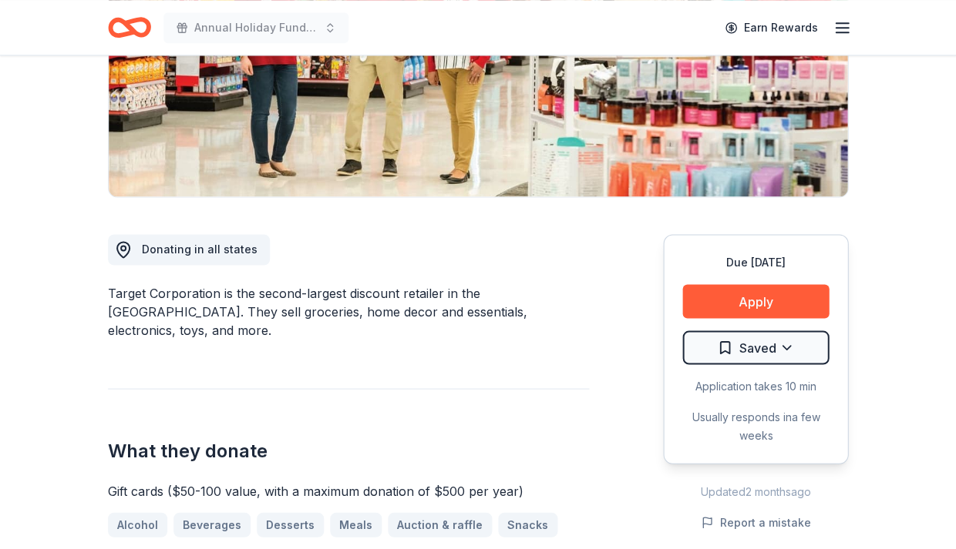
scroll to position [295, 0]
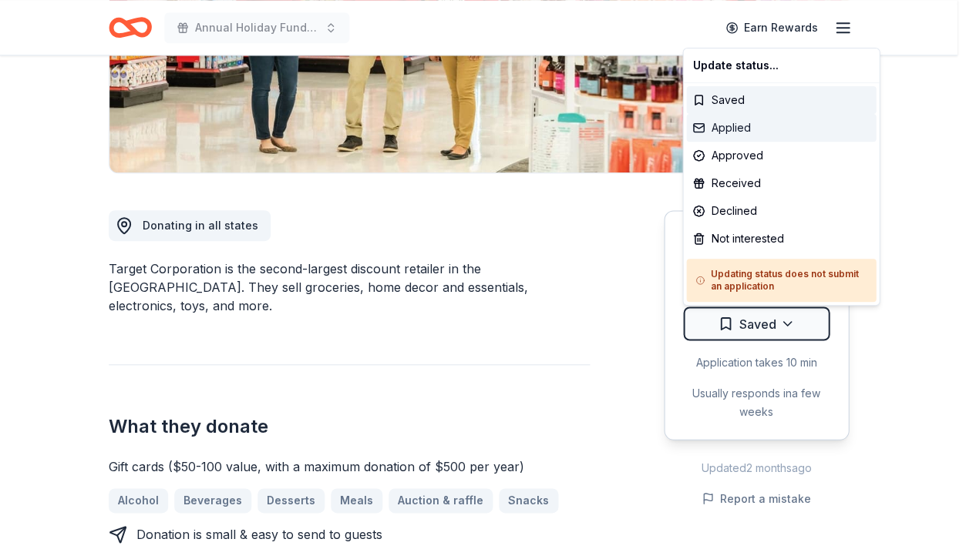
click at [733, 126] on div "Applied" at bounding box center [781, 128] width 190 height 28
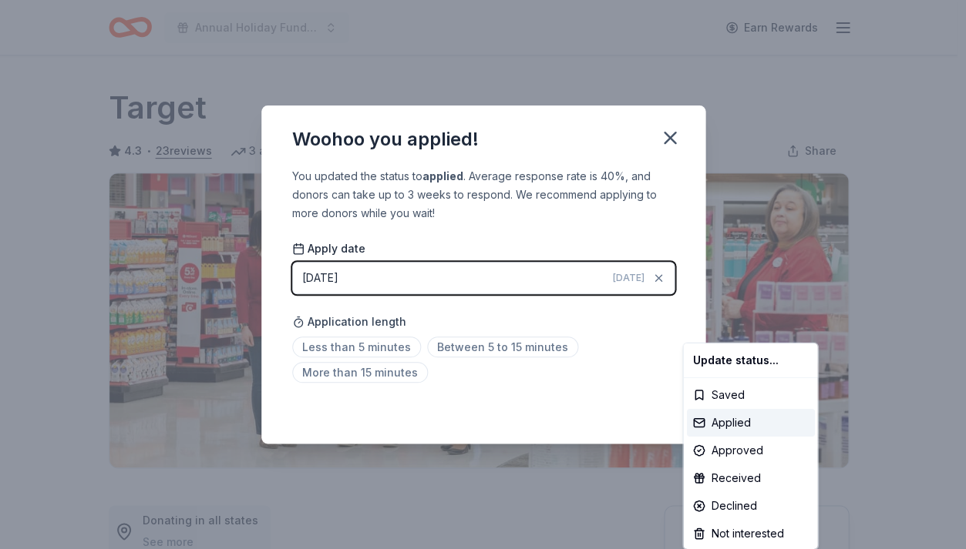
click at [385, 373] on html "Annual Holiday Fundraiser Earn Rewards Due [DATE] Share Target 4.3 • 23 reviews…" at bounding box center [483, 274] width 966 height 549
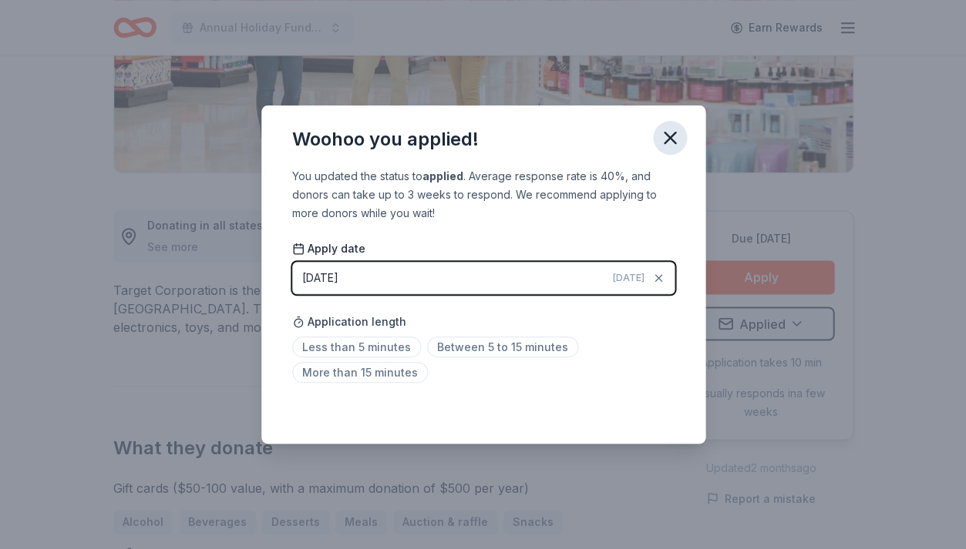
click at [667, 143] on icon "button" at bounding box center [670, 138] width 22 height 22
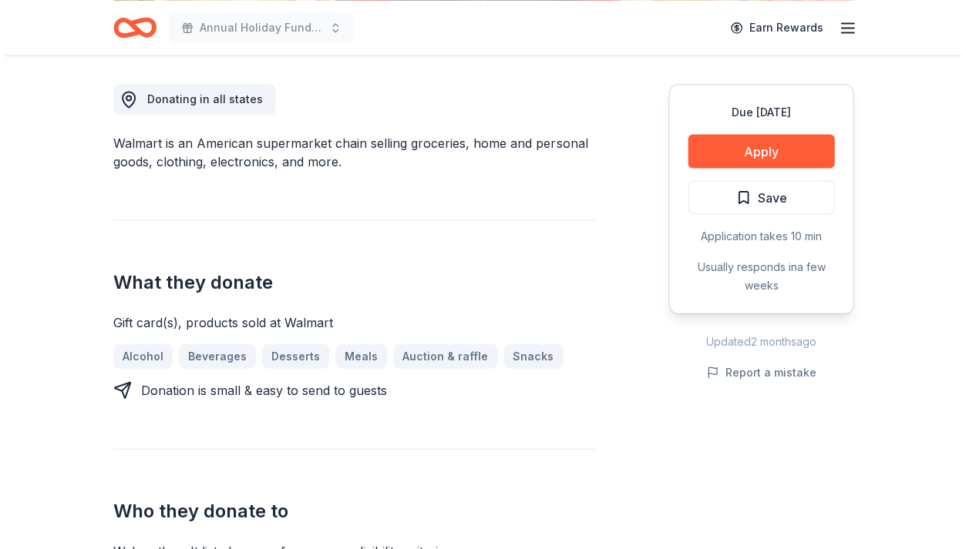
scroll to position [418, 0]
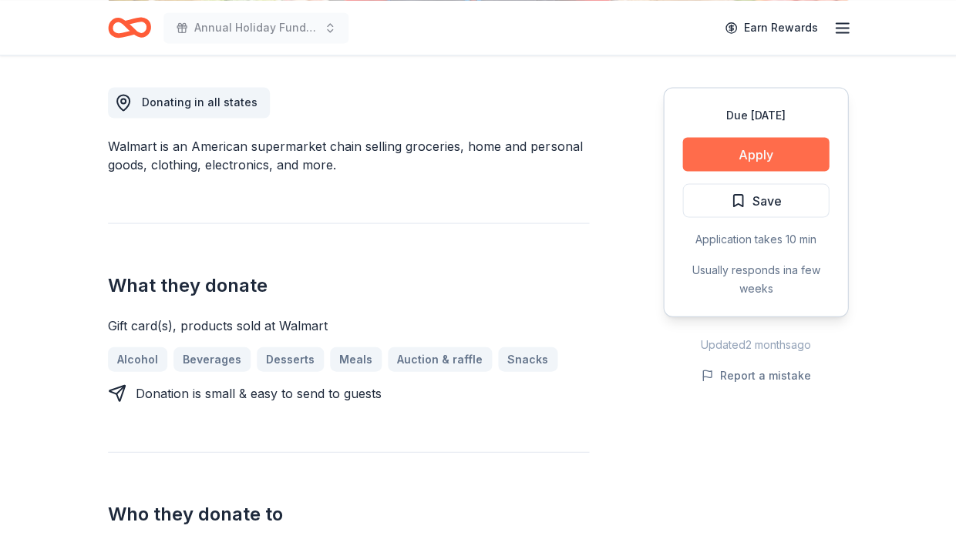
click at [794, 146] on button "Apply" at bounding box center [755, 154] width 146 height 34
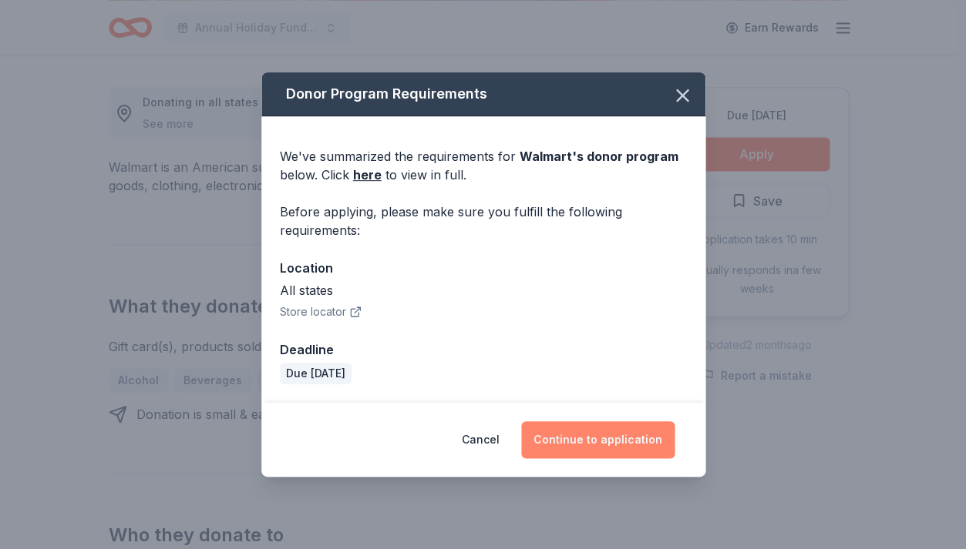
click at [580, 442] on button "Continue to application" at bounding box center [597, 440] width 153 height 37
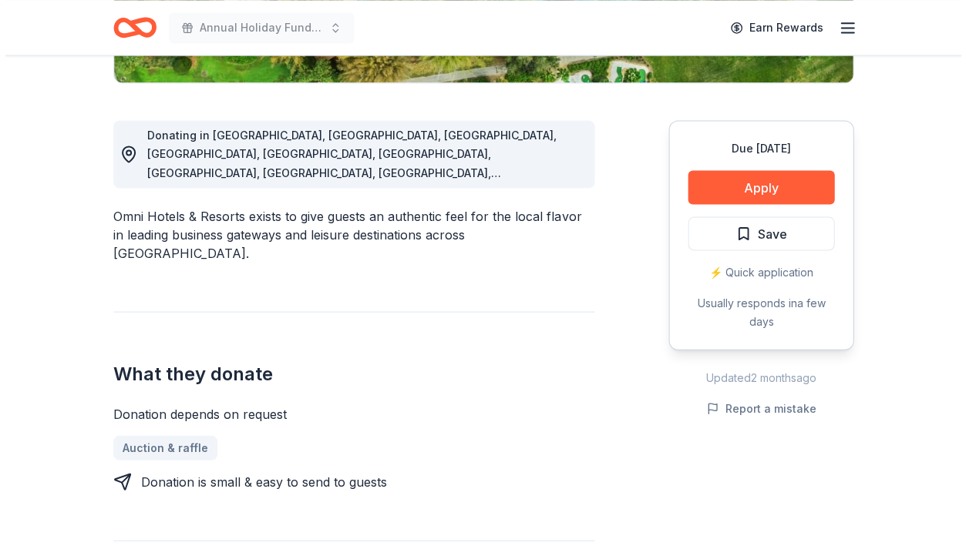
scroll to position [395, 0]
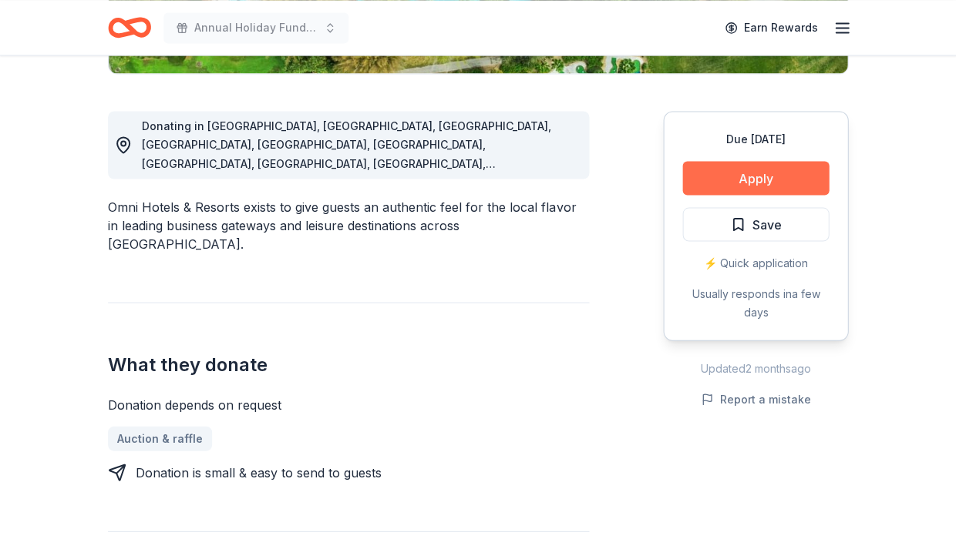
click at [796, 174] on button "Apply" at bounding box center [755, 178] width 146 height 34
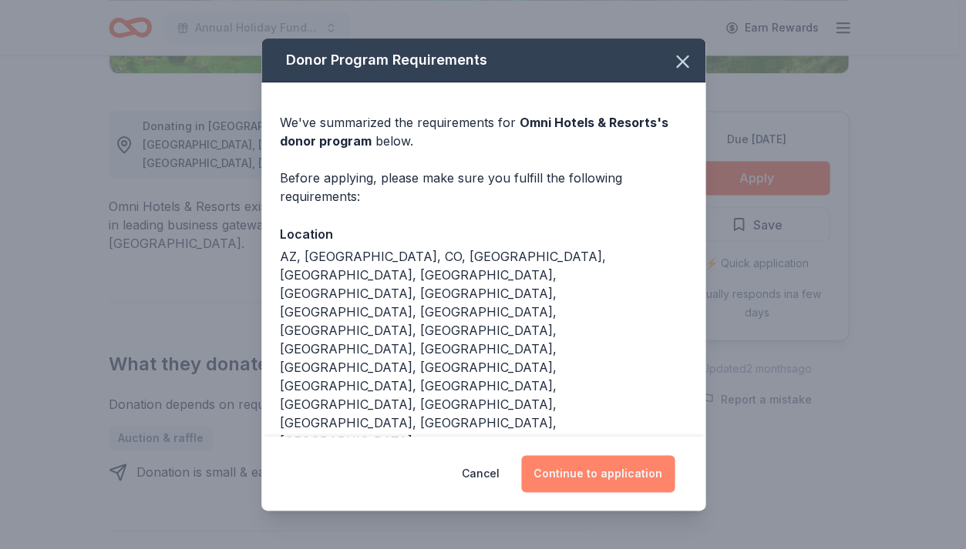
click at [626, 477] on button "Continue to application" at bounding box center [597, 473] width 153 height 37
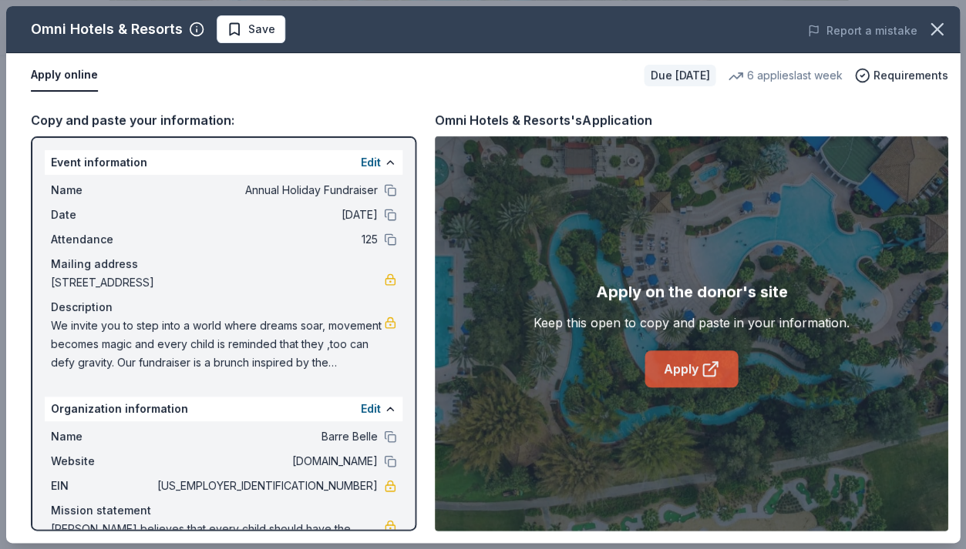
click at [680, 370] on link "Apply" at bounding box center [690, 369] width 93 height 37
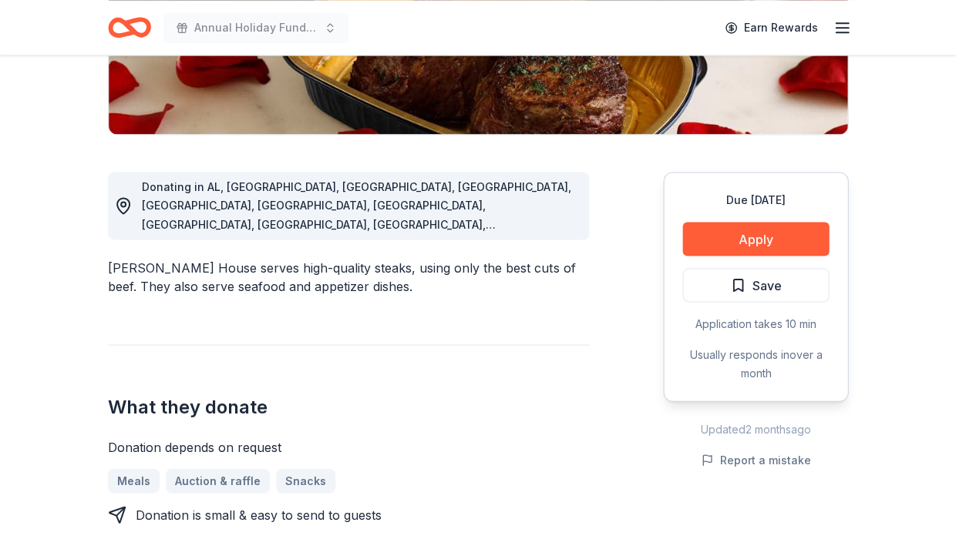
scroll to position [336, 0]
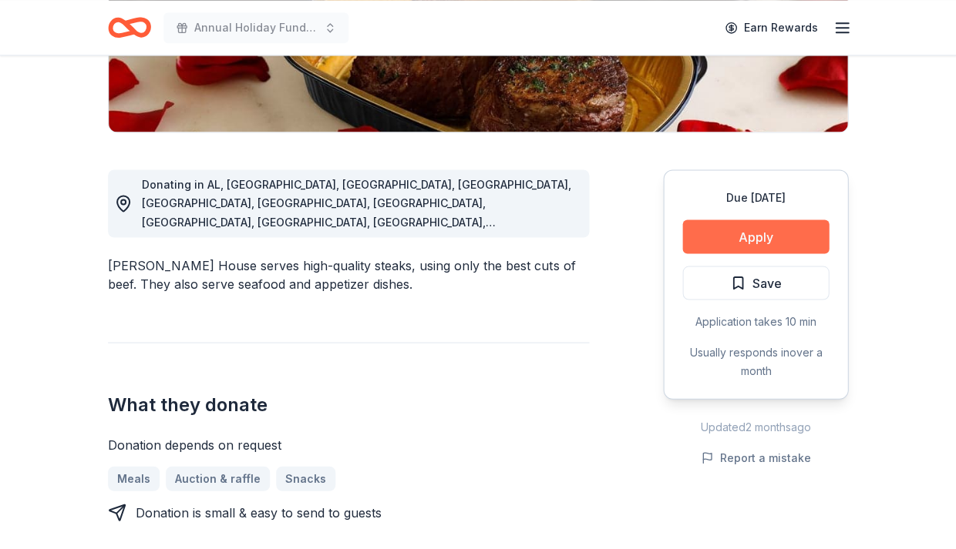
click at [775, 233] on button "Apply" at bounding box center [755, 237] width 146 height 34
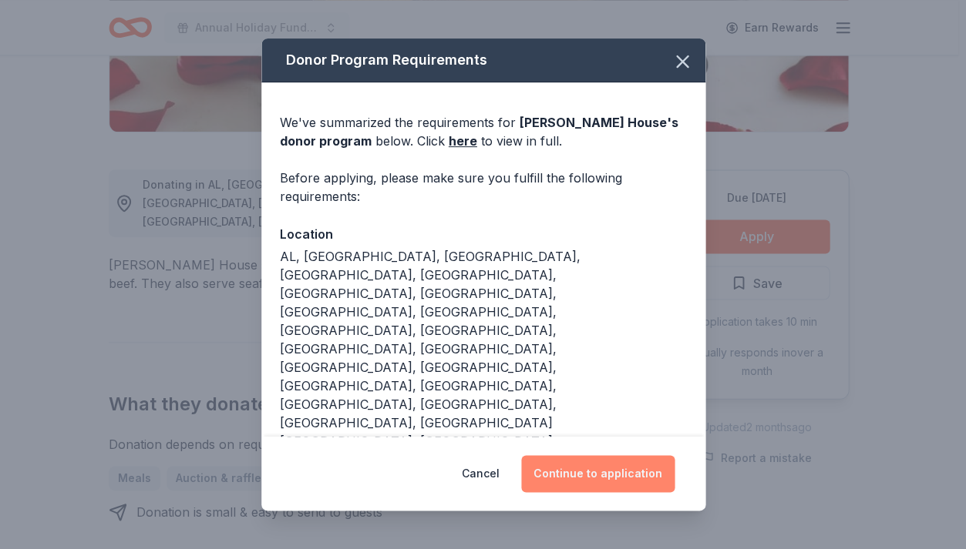
click at [633, 455] on button "Continue to application" at bounding box center [597, 473] width 153 height 37
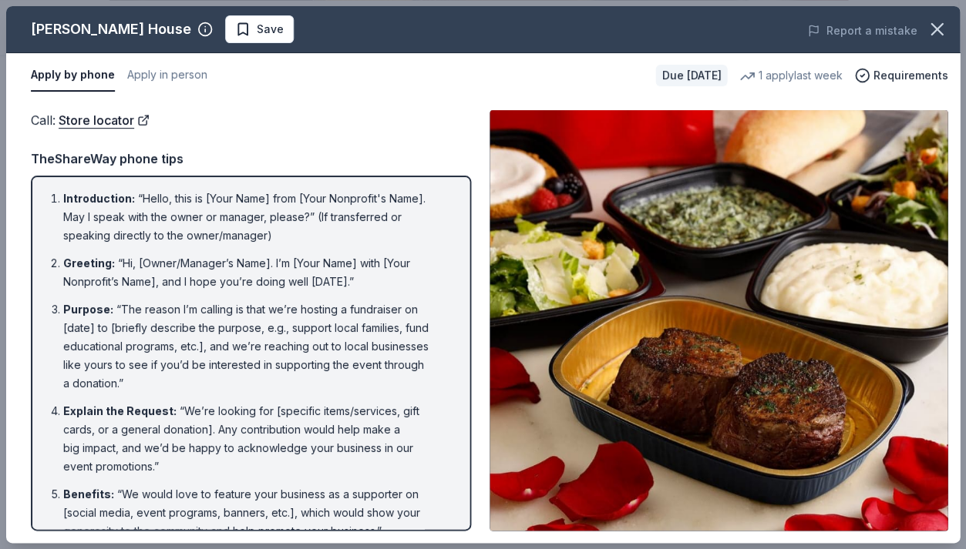
drag, startPoint x: 963, startPoint y: 239, endPoint x: 964, endPoint y: 271, distance: 32.4
click at [955, 271] on div "Ruth's Chris Steak House Save Report a mistake Apply by phone Apply in person D…" at bounding box center [483, 274] width 966 height 549
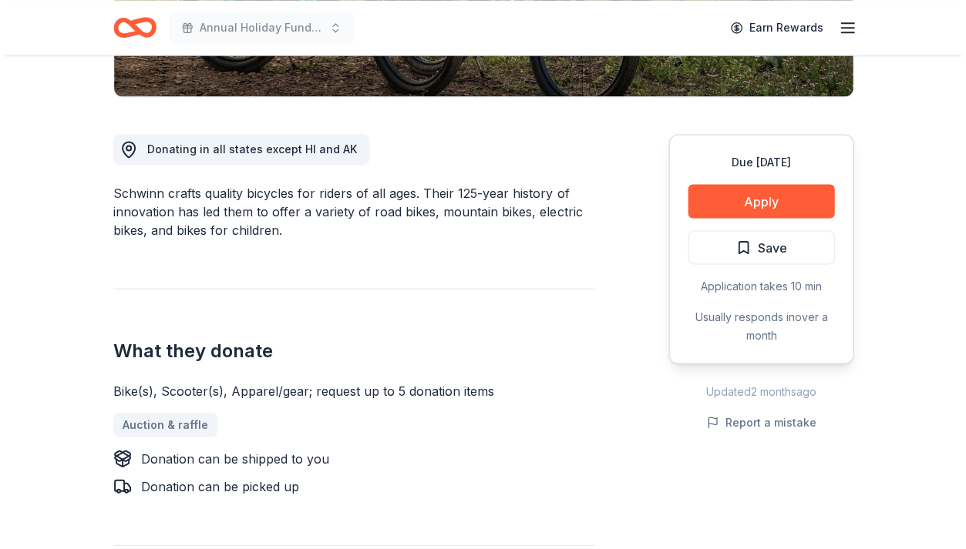
scroll to position [369, 0]
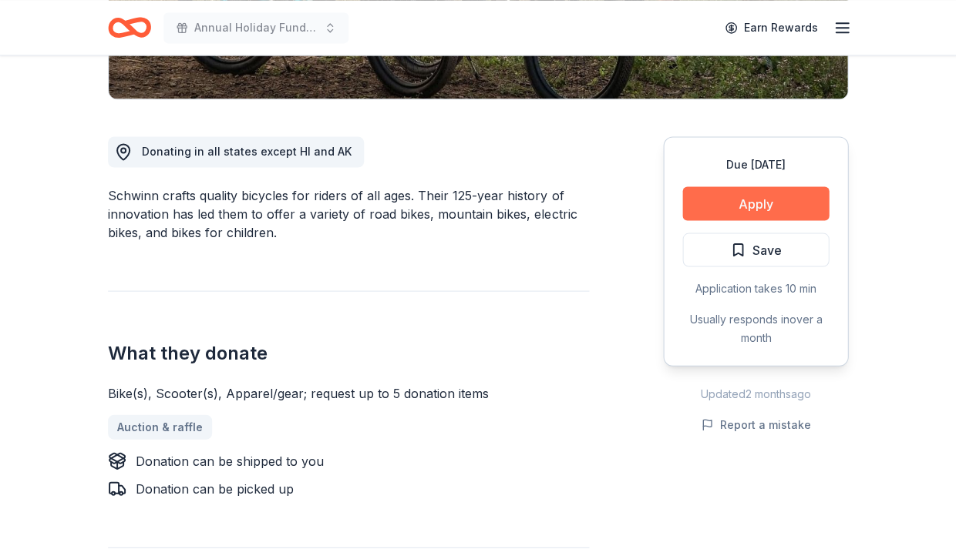
click at [800, 201] on button "Apply" at bounding box center [755, 203] width 146 height 34
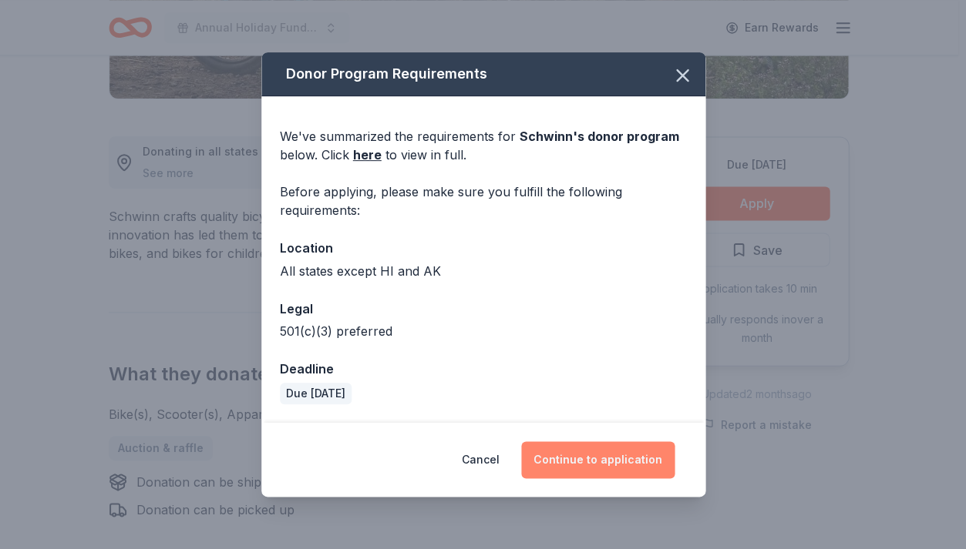
click at [627, 462] on button "Continue to application" at bounding box center [597, 460] width 153 height 37
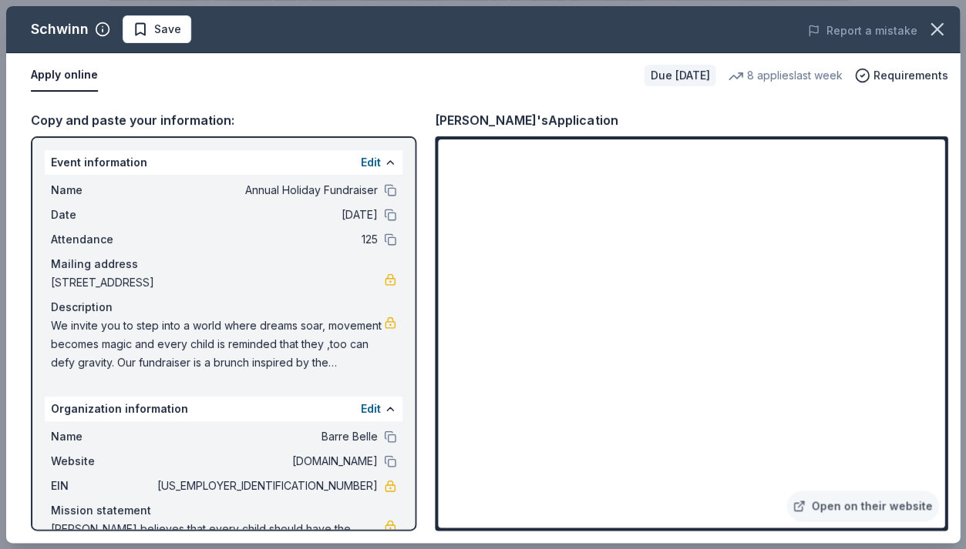
drag, startPoint x: 53, startPoint y: 322, endPoint x: 167, endPoint y: 370, distance: 123.7
click at [167, 370] on div "Name Annual Holiday Fundraiser Date [DATE] Attendance 125 Mailing address [STRE…" at bounding box center [224, 276] width 358 height 203
click at [254, 334] on span "We invite you to step into a world where dreams soar, movement becomes magic an…" at bounding box center [217, 344] width 333 height 55
click at [139, 29] on span "Save" at bounding box center [157, 29] width 49 height 18
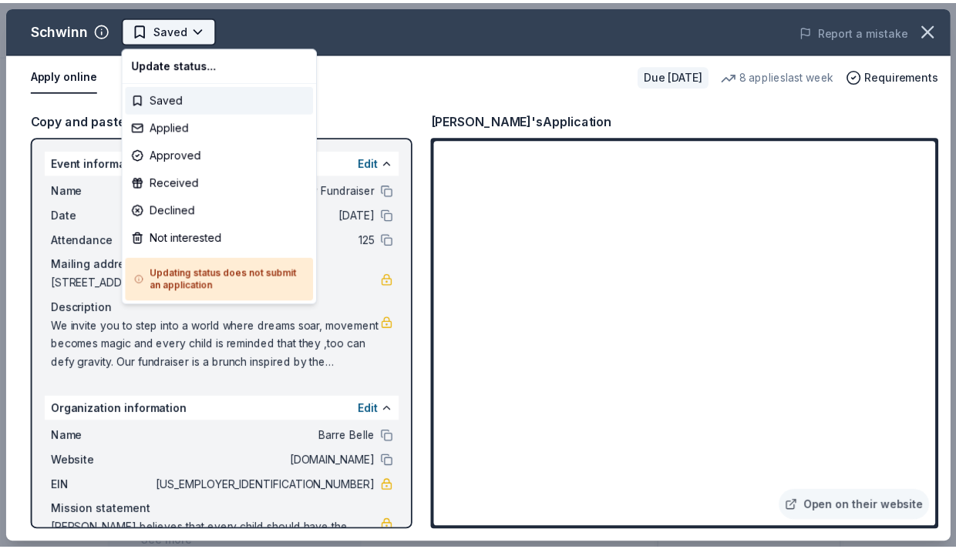
scroll to position [0, 0]
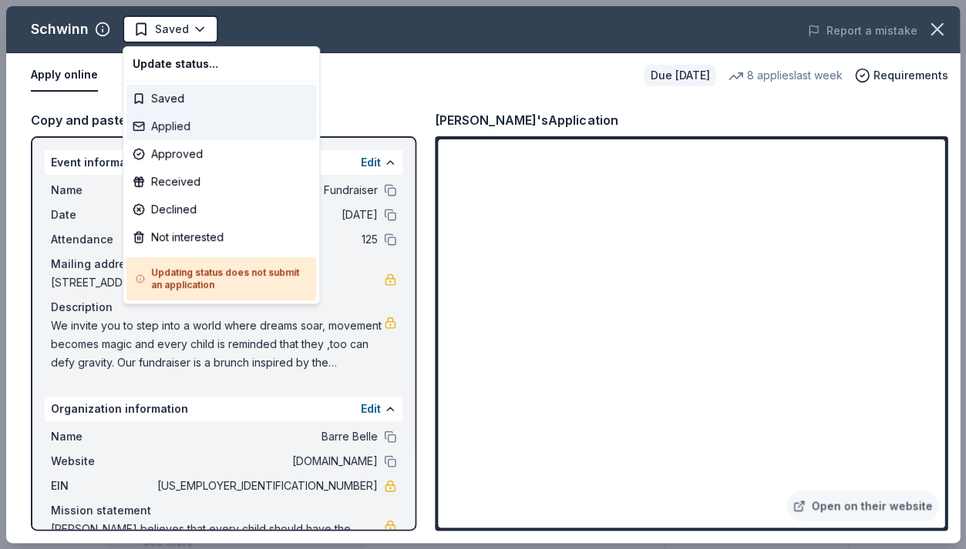
click at [189, 128] on div "Applied" at bounding box center [221, 127] width 190 height 28
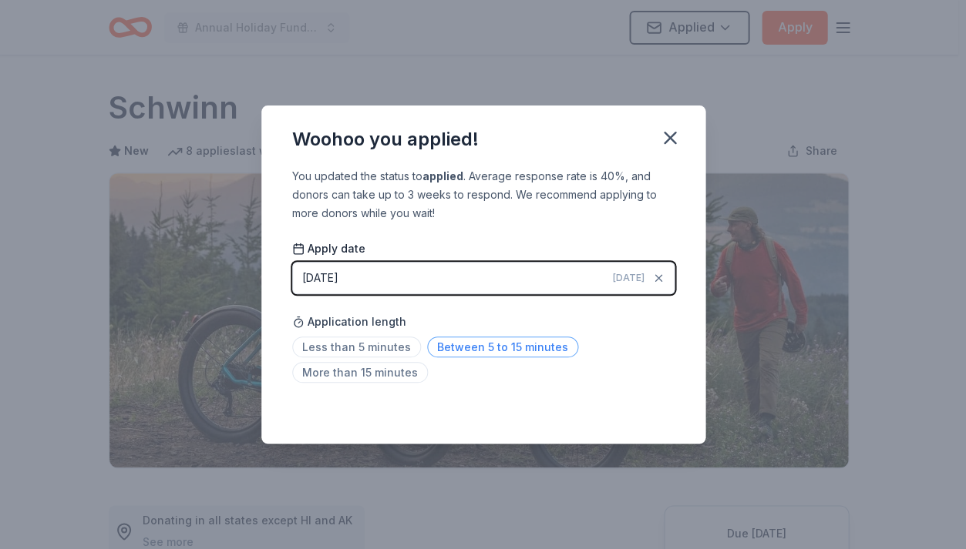
click at [451, 349] on span "Between 5 to 15 minutes" at bounding box center [502, 347] width 151 height 21
click at [668, 142] on icon "button" at bounding box center [670, 138] width 22 height 22
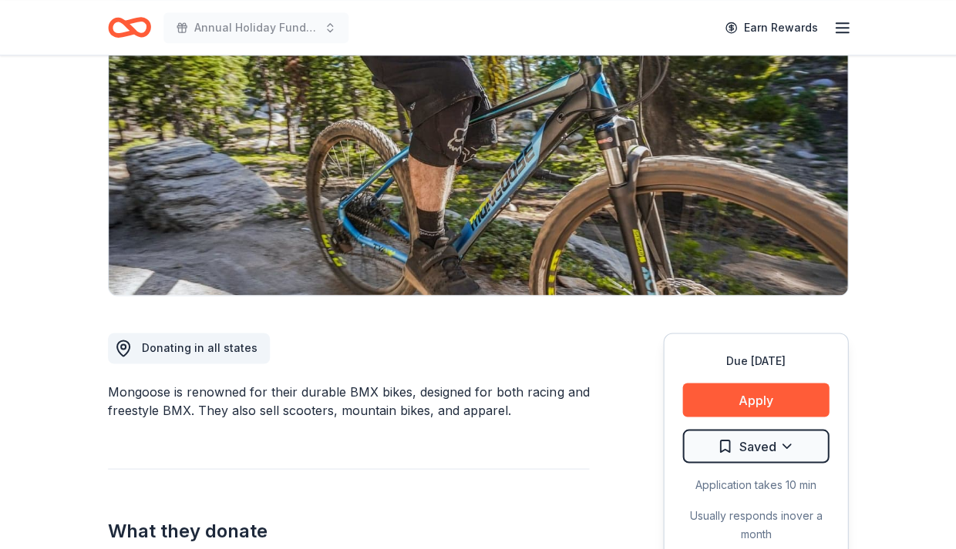
scroll to position [170, 0]
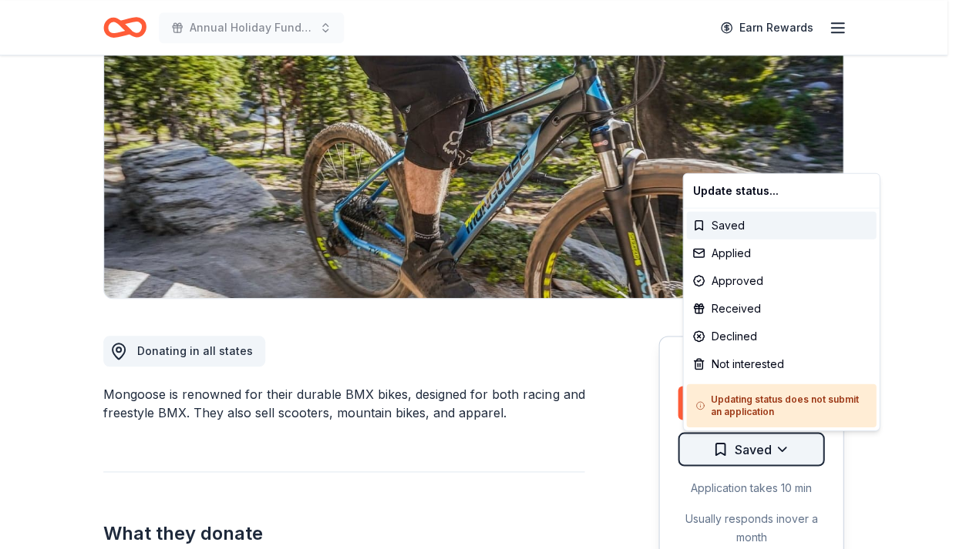
click at [788, 380] on html "Annual Holiday Fundraiser Earn Rewards Due [DATE] Share Mongoose New • 1 review…" at bounding box center [478, 104] width 956 height 549
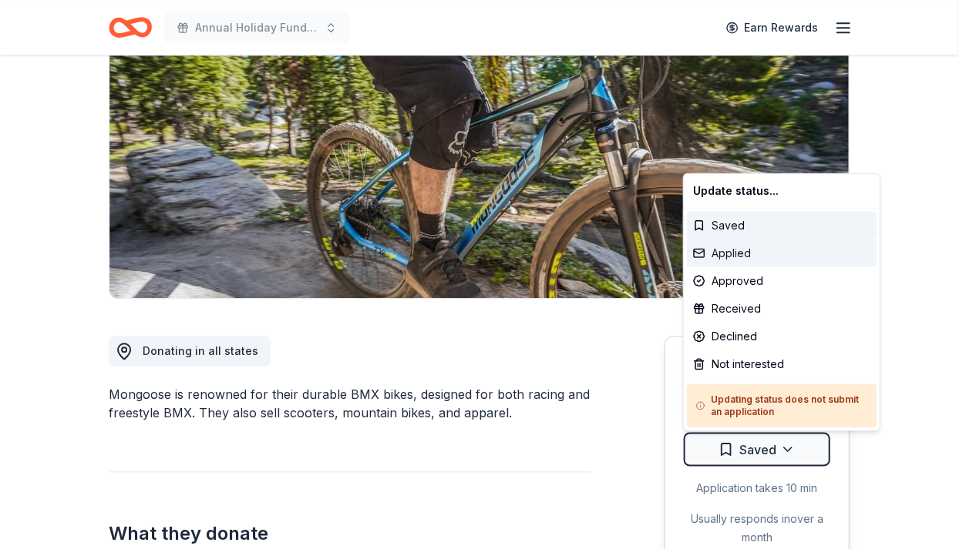
click at [719, 250] on div "Applied" at bounding box center [781, 254] width 190 height 28
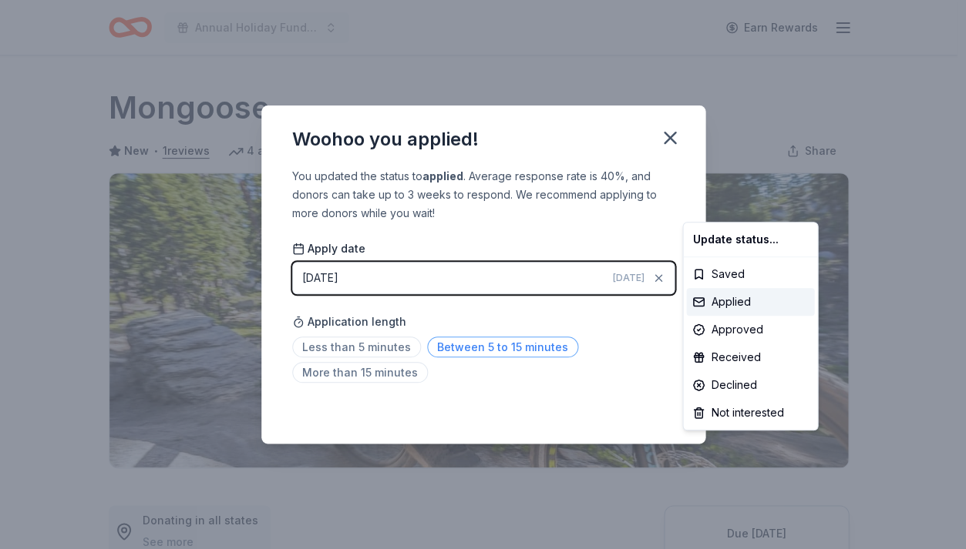
click at [524, 348] on html "Annual Holiday Fundraiser Earn Rewards Due [DATE] Share Mongoose New • 1 review…" at bounding box center [483, 274] width 966 height 549
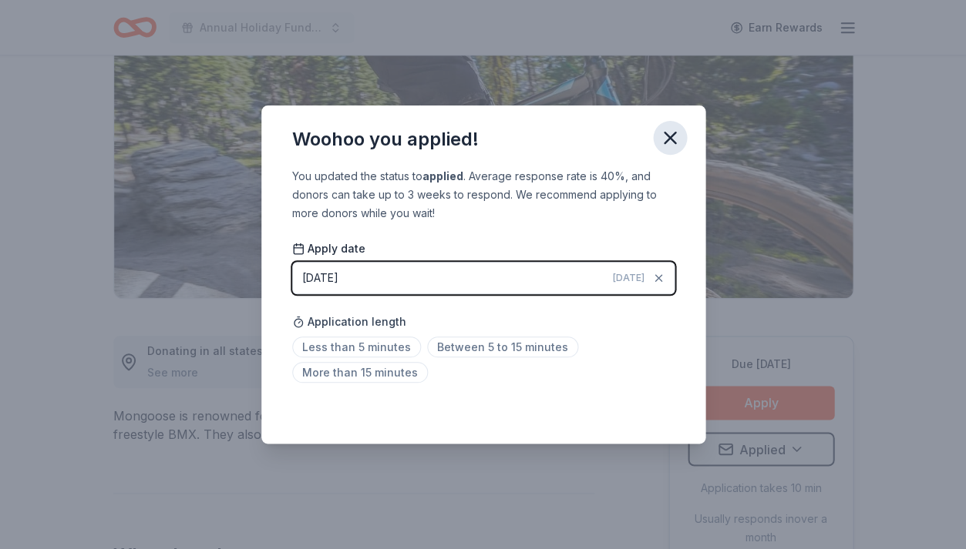
click at [667, 142] on icon "button" at bounding box center [670, 138] width 22 height 22
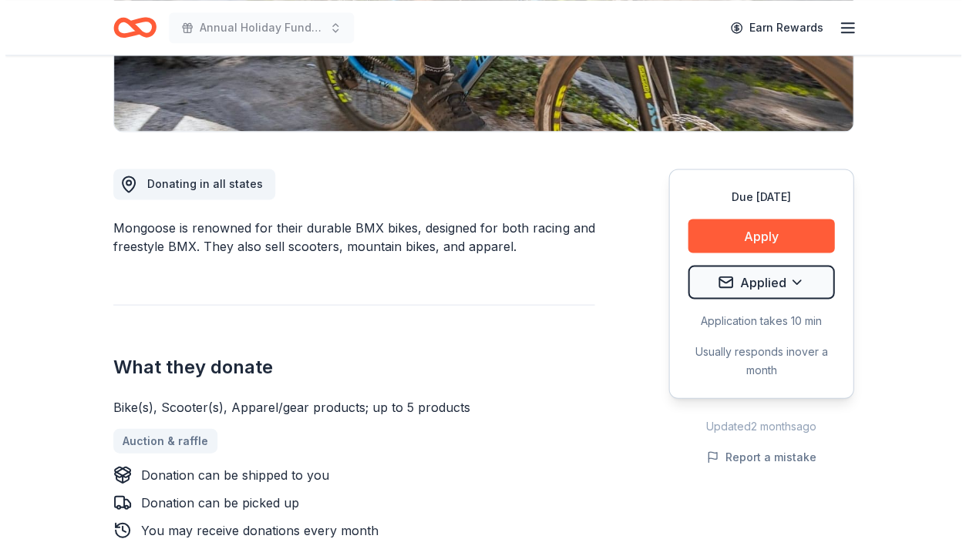
scroll to position [342, 0]
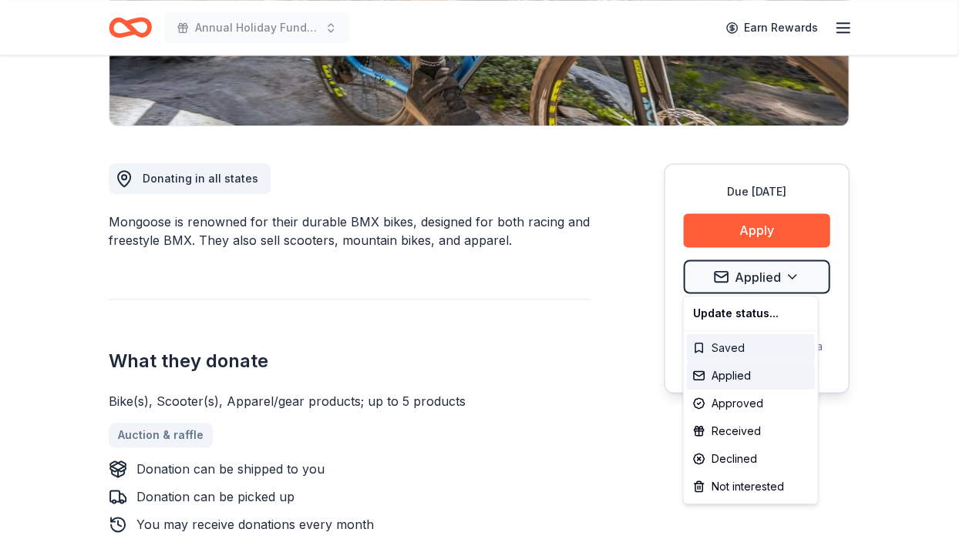
click at [771, 346] on div "Saved" at bounding box center [750, 348] width 128 height 28
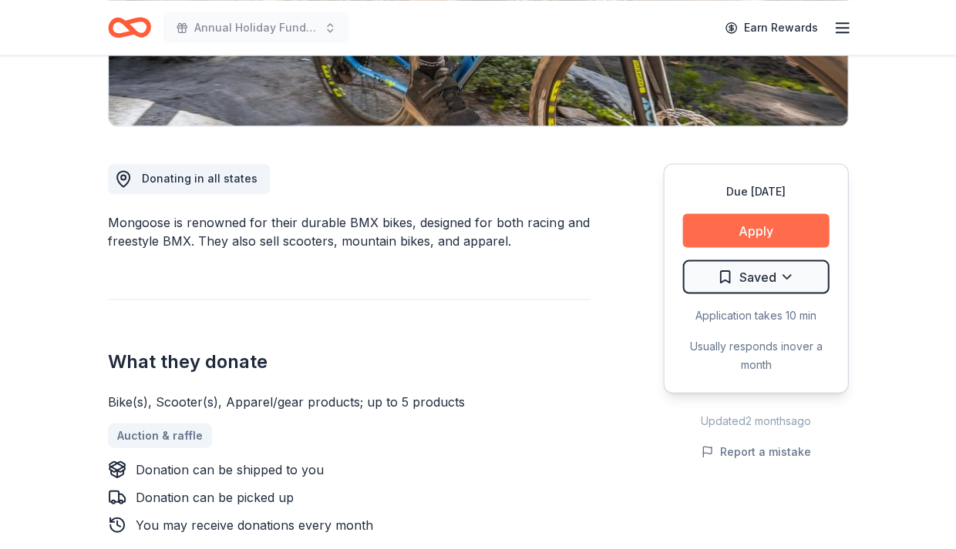
click at [766, 233] on button "Apply" at bounding box center [755, 230] width 146 height 34
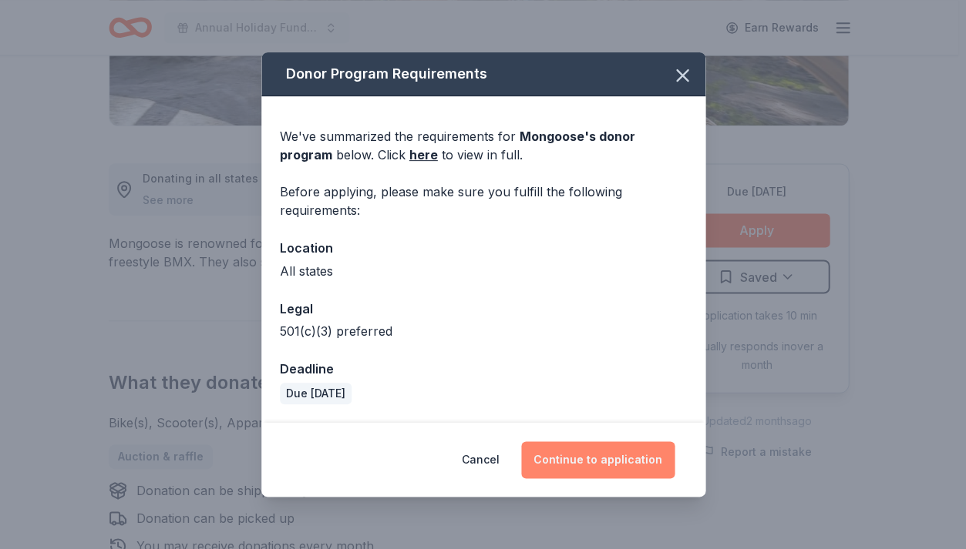
click at [626, 460] on button "Continue to application" at bounding box center [597, 460] width 153 height 37
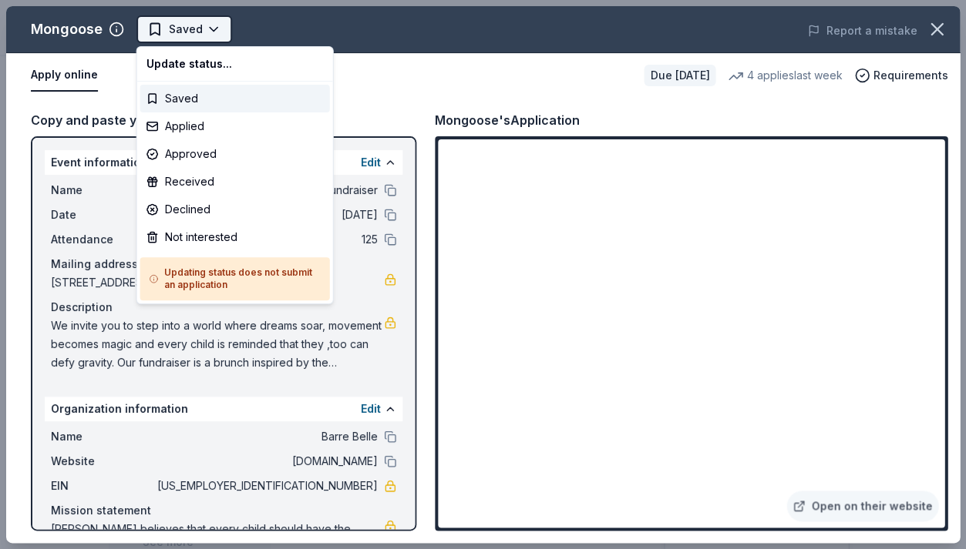
click at [210, 32] on body "Annual Holiday Fundraiser Saved Apply Due [DATE] Share Mongoose New • 1 reviews…" at bounding box center [478, 274] width 957 height 549
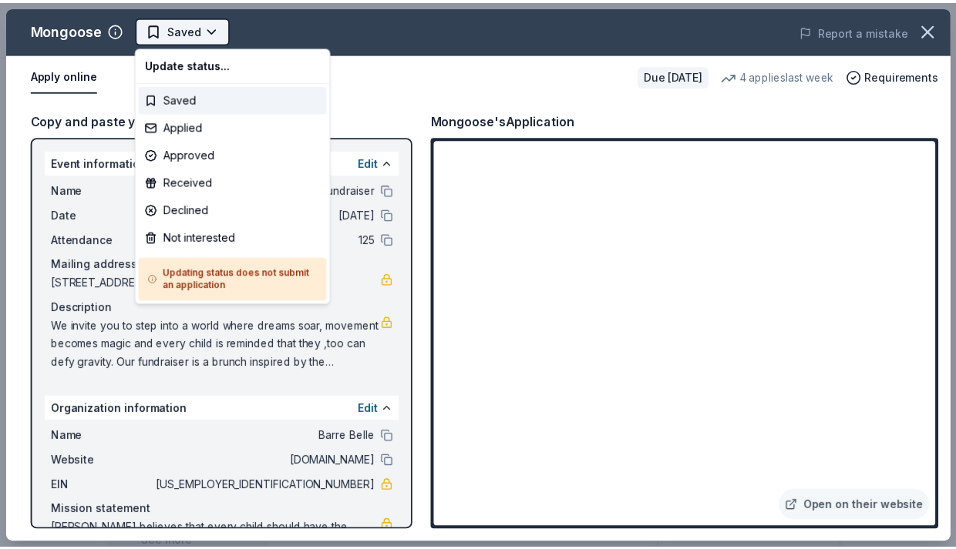
scroll to position [0, 0]
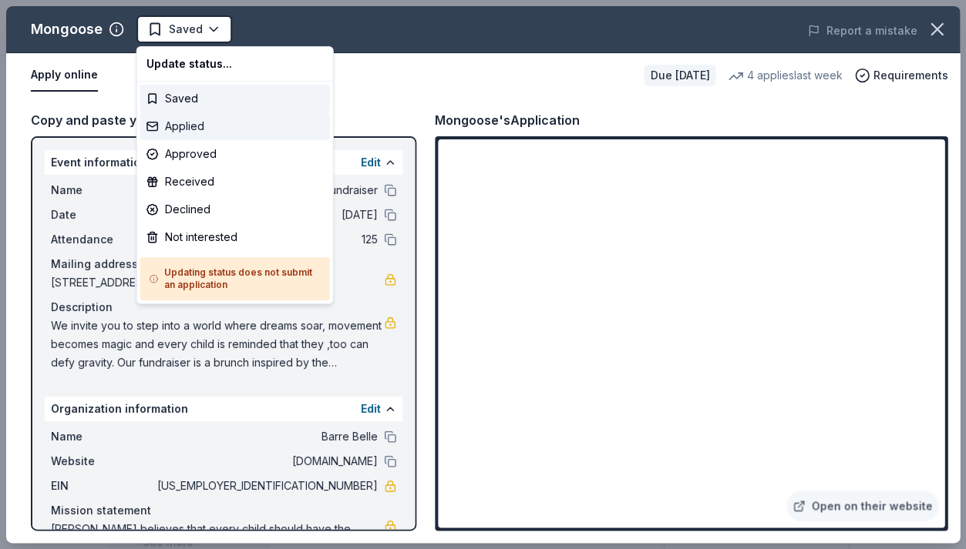
click at [194, 123] on div "Applied" at bounding box center [235, 127] width 190 height 28
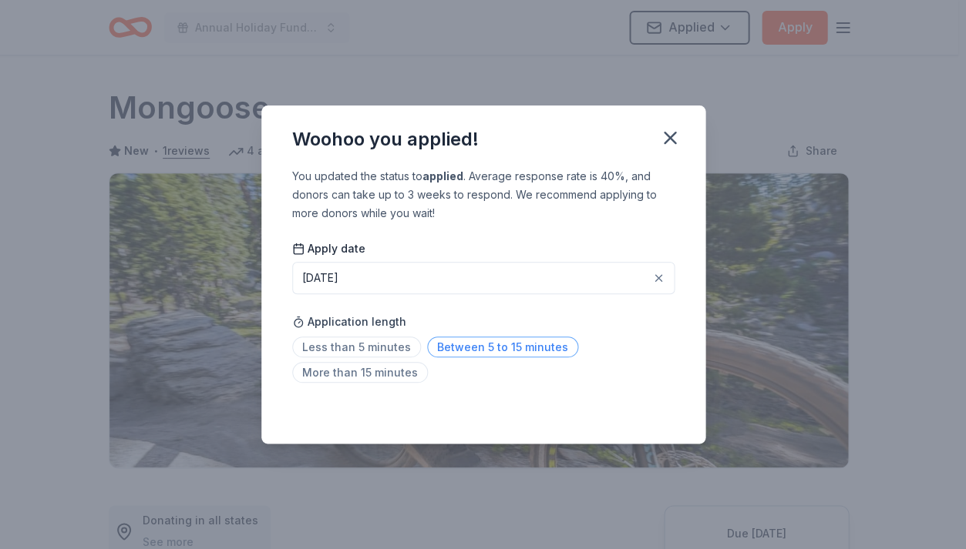
click at [452, 349] on span "Between 5 to 15 minutes" at bounding box center [502, 347] width 151 height 21
click at [670, 141] on icon "button" at bounding box center [669, 138] width 11 height 11
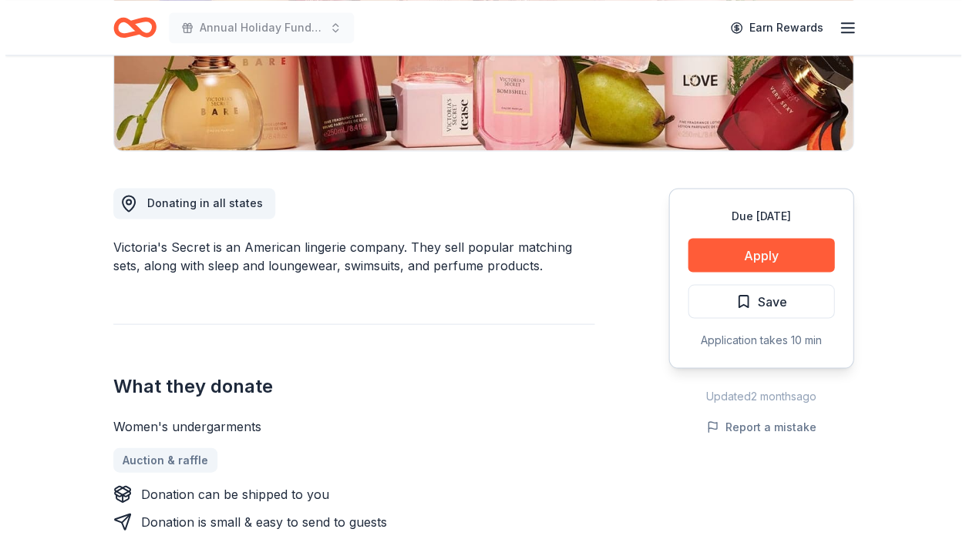
scroll to position [326, 0]
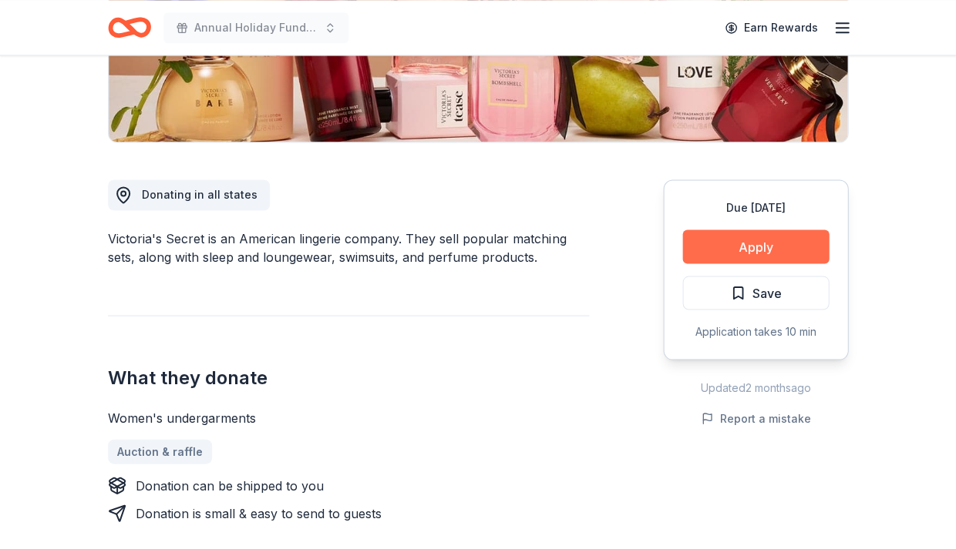
click at [774, 246] on button "Apply" at bounding box center [755, 247] width 146 height 34
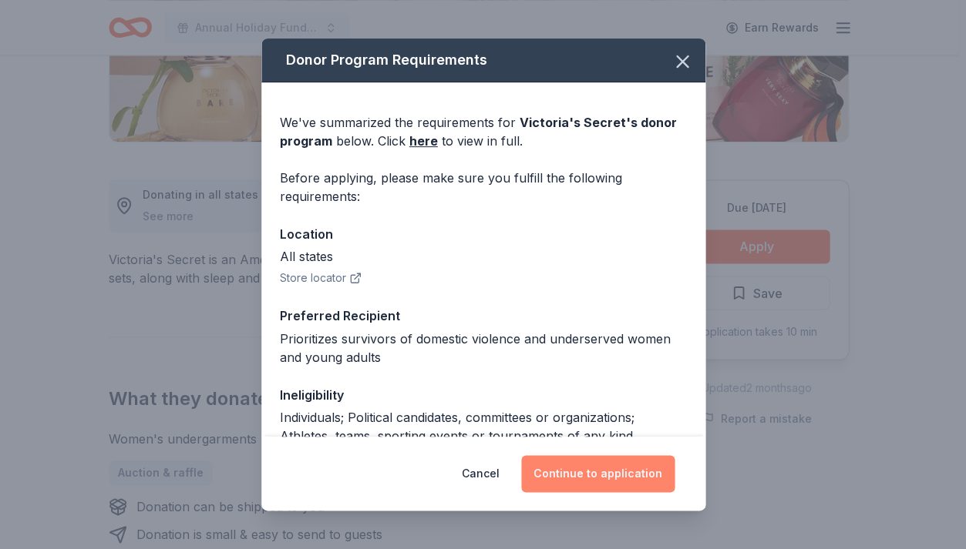
click at [626, 477] on button "Continue to application" at bounding box center [597, 473] width 153 height 37
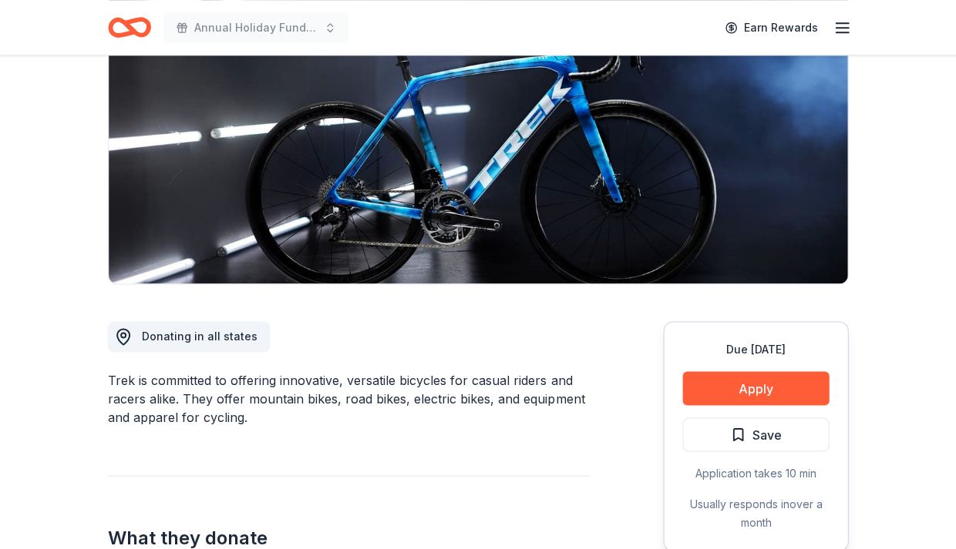
scroll to position [143, 0]
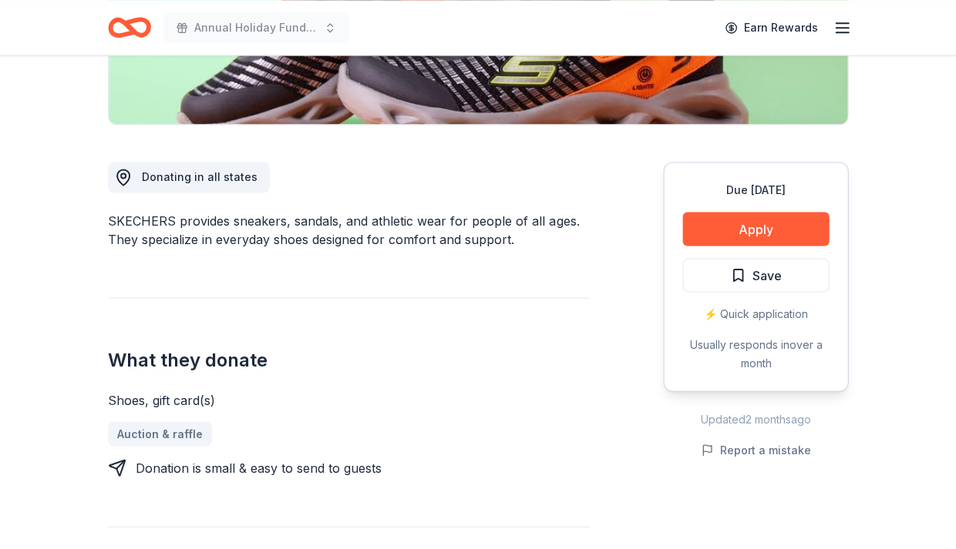
scroll to position [354, 0]
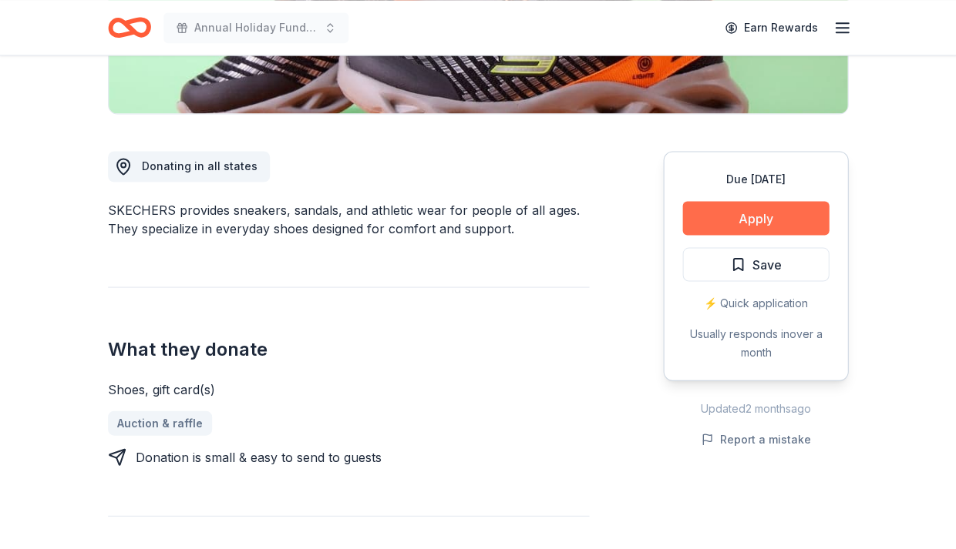
click at [794, 213] on button "Apply" at bounding box center [755, 218] width 146 height 34
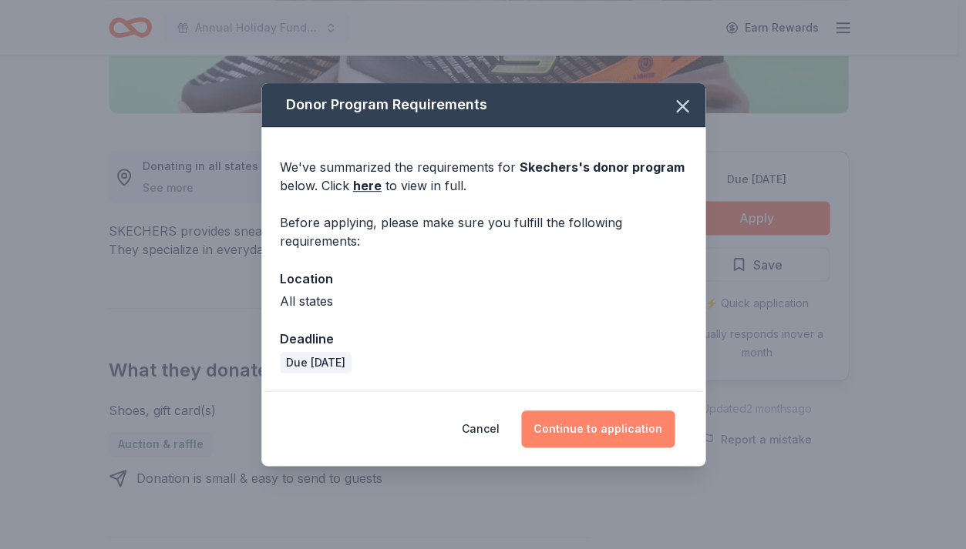
click at [640, 422] on button "Continue to application" at bounding box center [597, 429] width 153 height 37
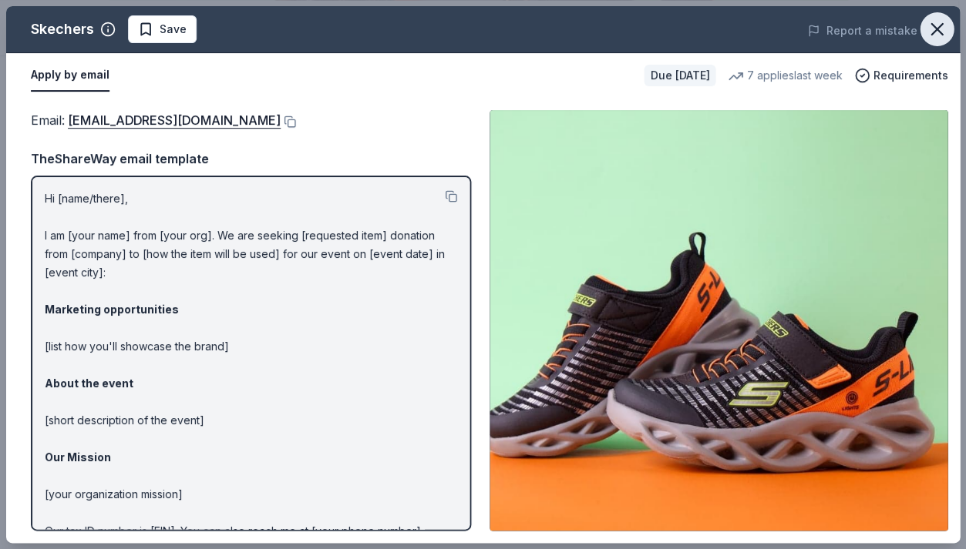
click at [942, 30] on icon "button" at bounding box center [937, 29] width 22 height 22
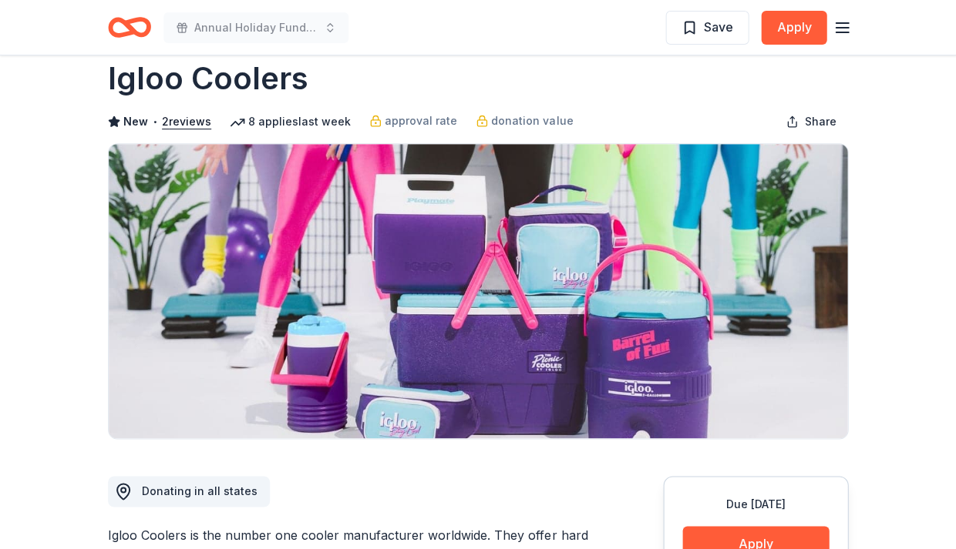
scroll to position [10, 0]
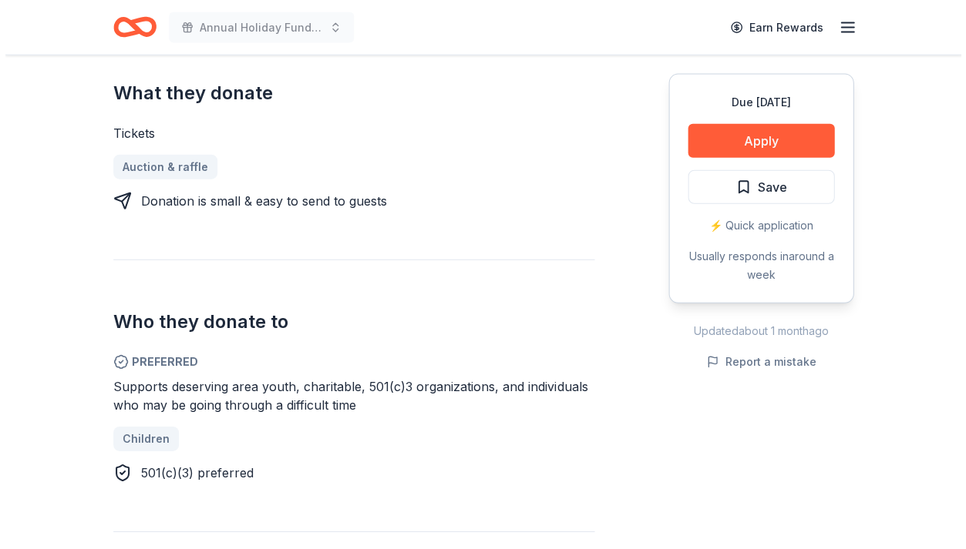
scroll to position [613, 0]
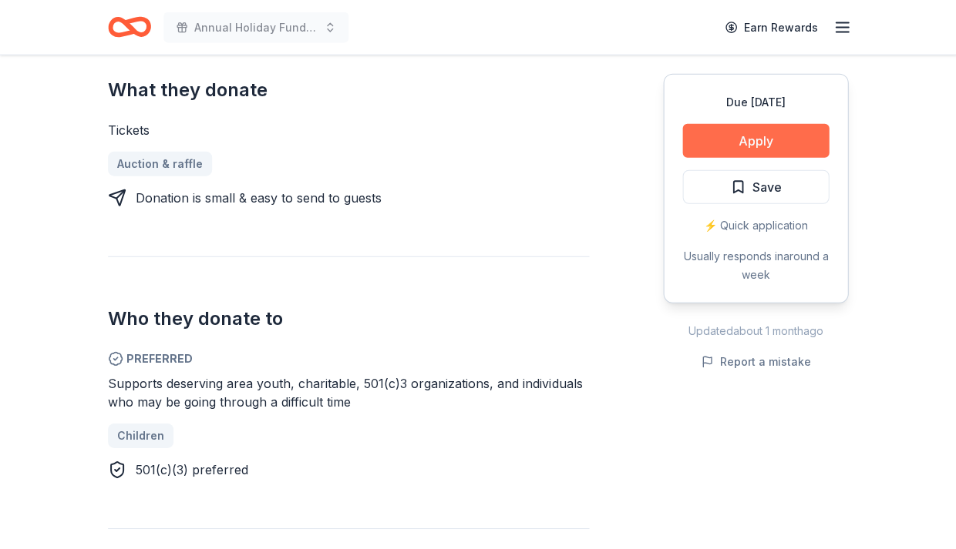
click at [774, 138] on button "Apply" at bounding box center [755, 141] width 146 height 34
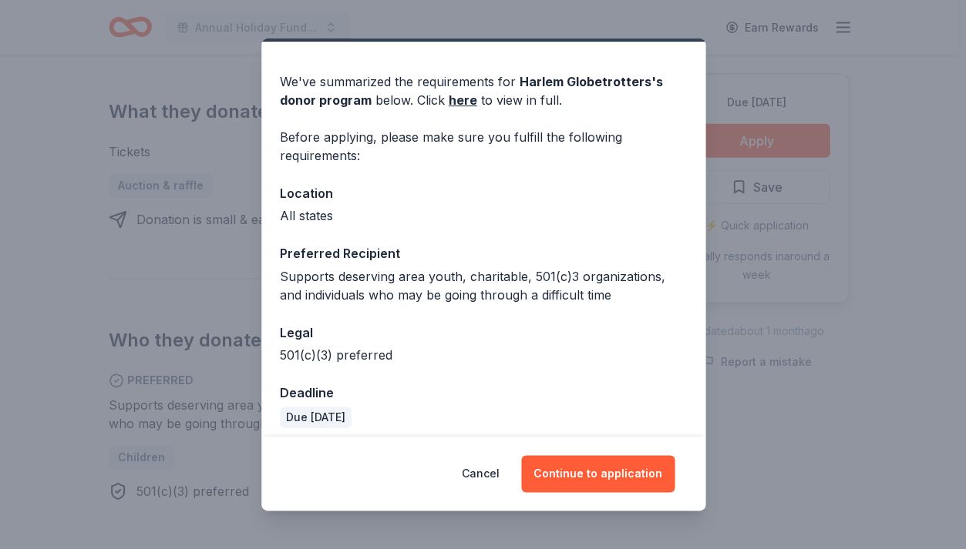
scroll to position [45, 0]
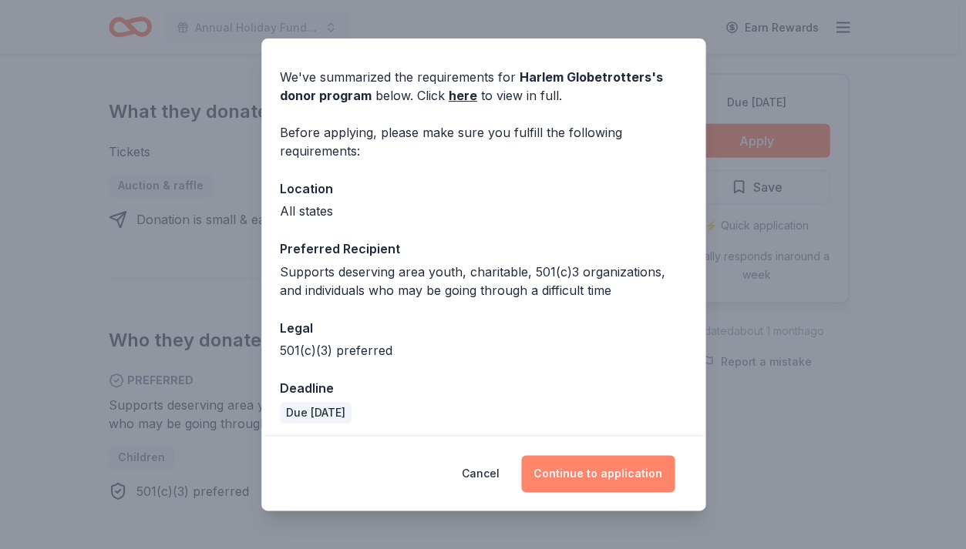
click at [633, 476] on button "Continue to application" at bounding box center [597, 473] width 153 height 37
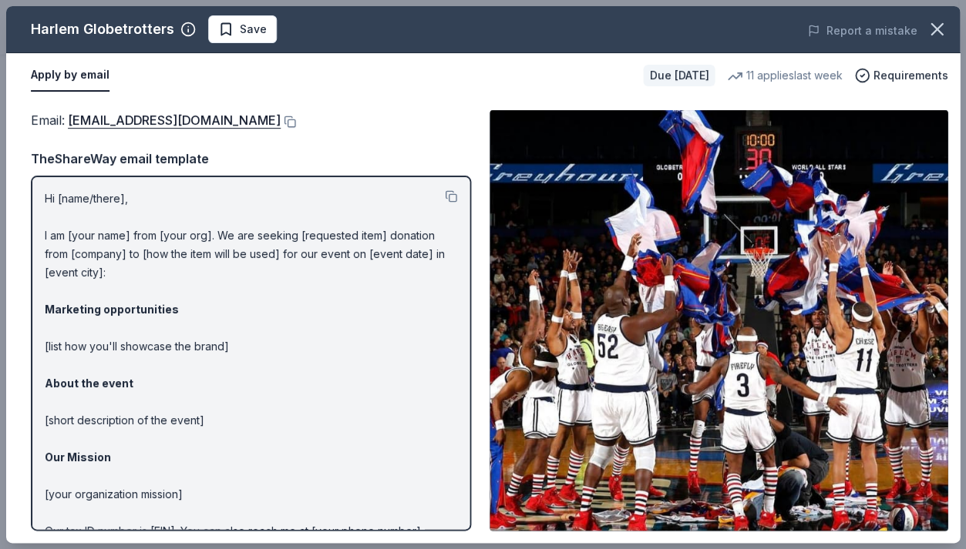
drag, startPoint x: 45, startPoint y: 195, endPoint x: 224, endPoint y: 331, distance: 224.4
click at [224, 331] on p "Hi [name/there], I am [your name] from [your org]. We are seeking [requested it…" at bounding box center [251, 393] width 412 height 407
